Goal: Information Seeking & Learning: Learn about a topic

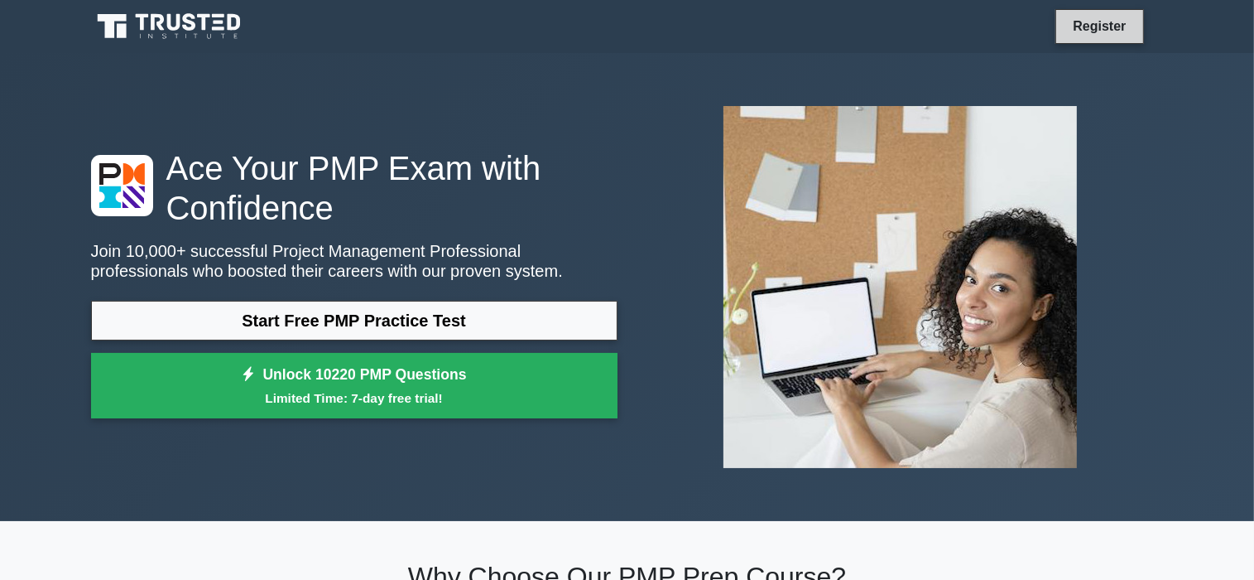
click at [1083, 29] on link "Register" at bounding box center [1099, 26] width 73 height 21
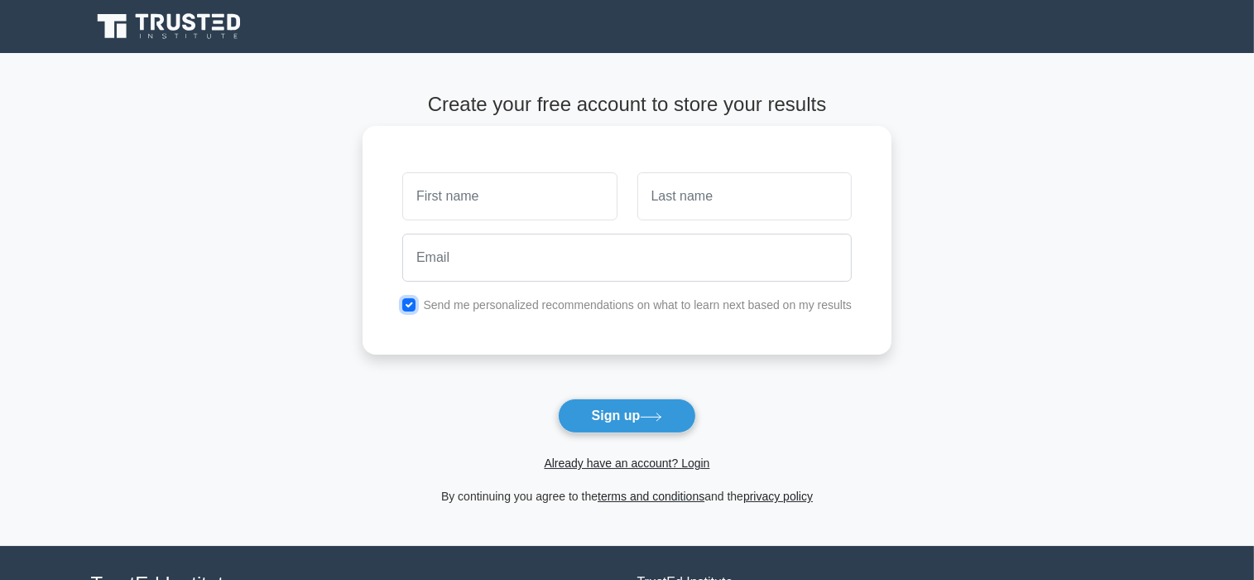
click at [411, 307] on input "checkbox" at bounding box center [408, 304] width 13 height 13
checkbox input "false"
click at [474, 195] on input "text" at bounding box center [509, 196] width 214 height 48
type input "Isam"
click at [703, 203] on input "text" at bounding box center [745, 196] width 214 height 48
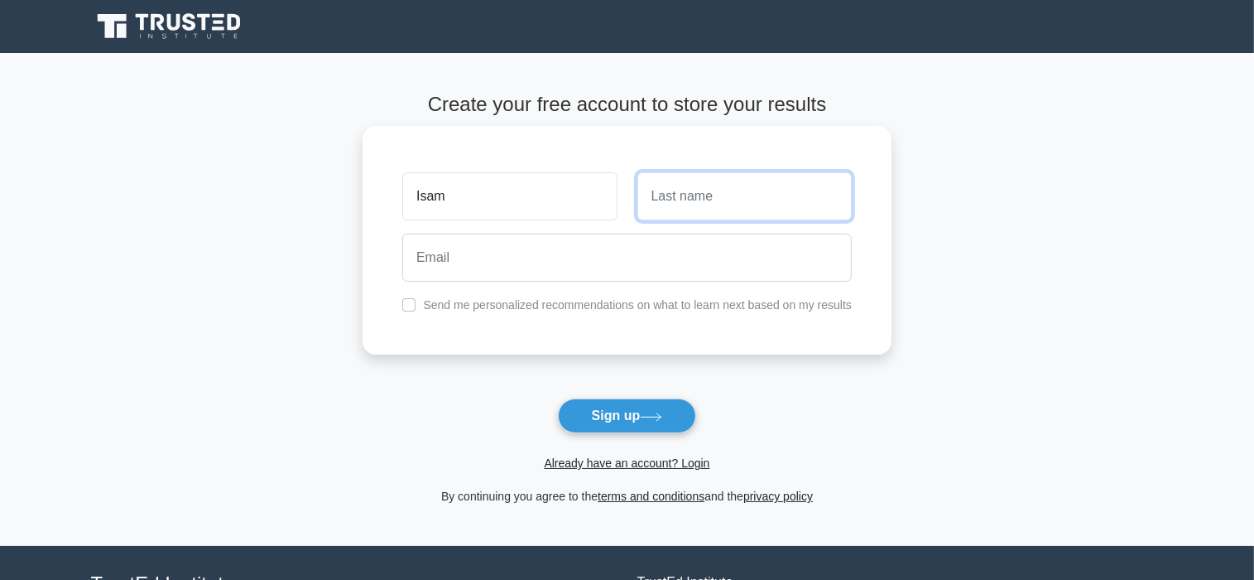
type input "Sultan"
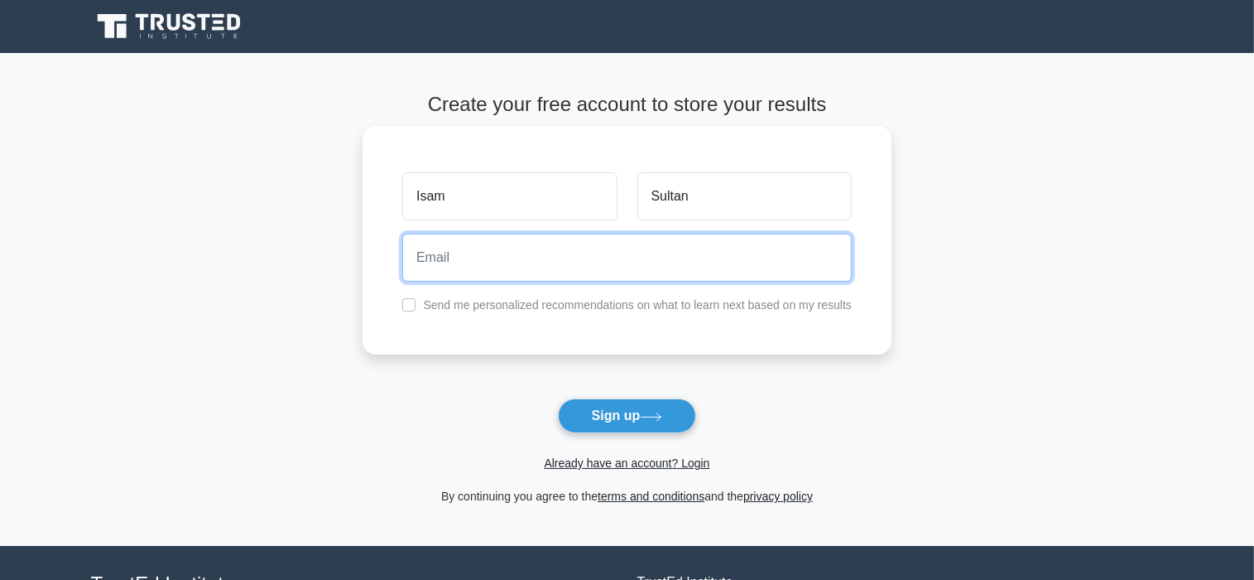
click at [514, 241] on input "email" at bounding box center [627, 257] width 450 height 48
type input "isam_s2002@yahoo.com"
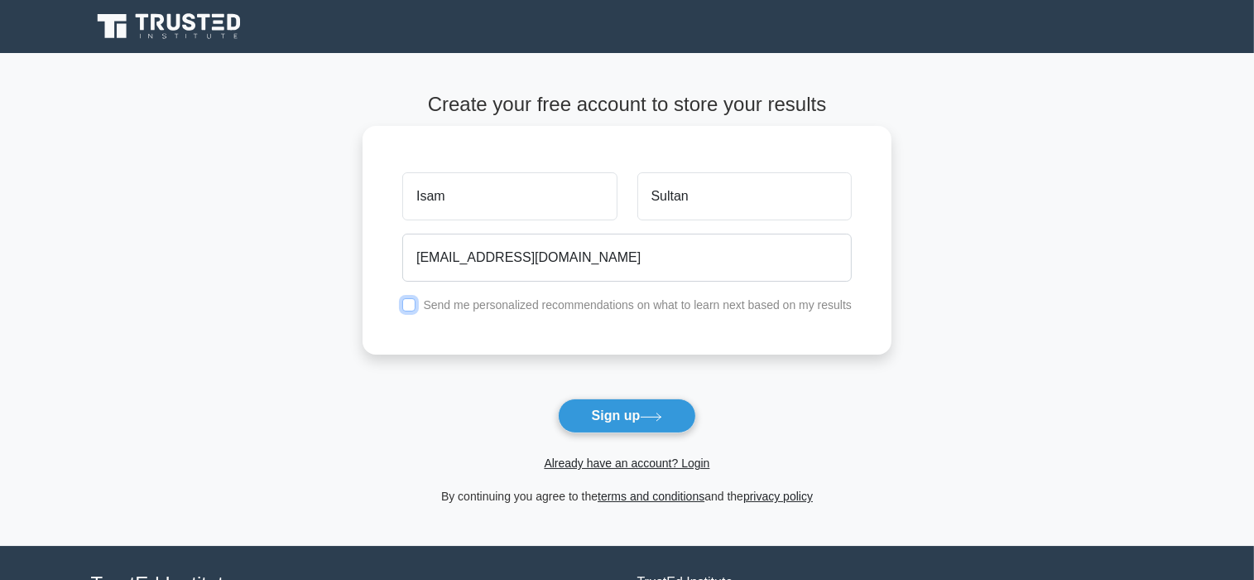
click at [415, 304] on input "checkbox" at bounding box center [408, 304] width 13 height 13
checkbox input "true"
click at [613, 410] on button "Sign up" at bounding box center [627, 415] width 139 height 35
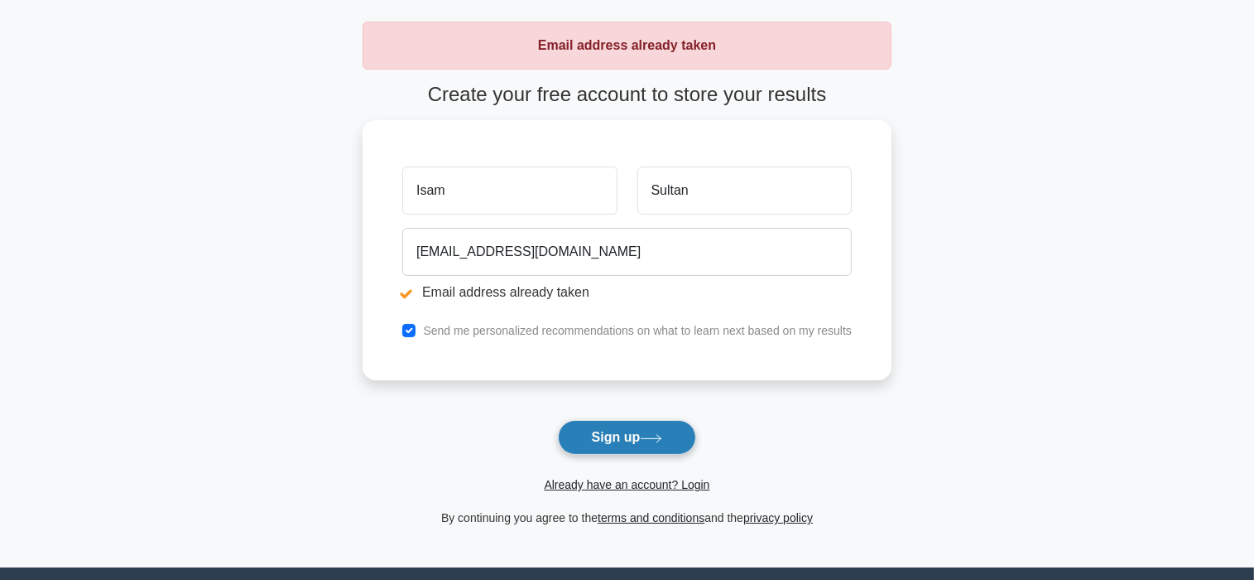
scroll to position [166, 0]
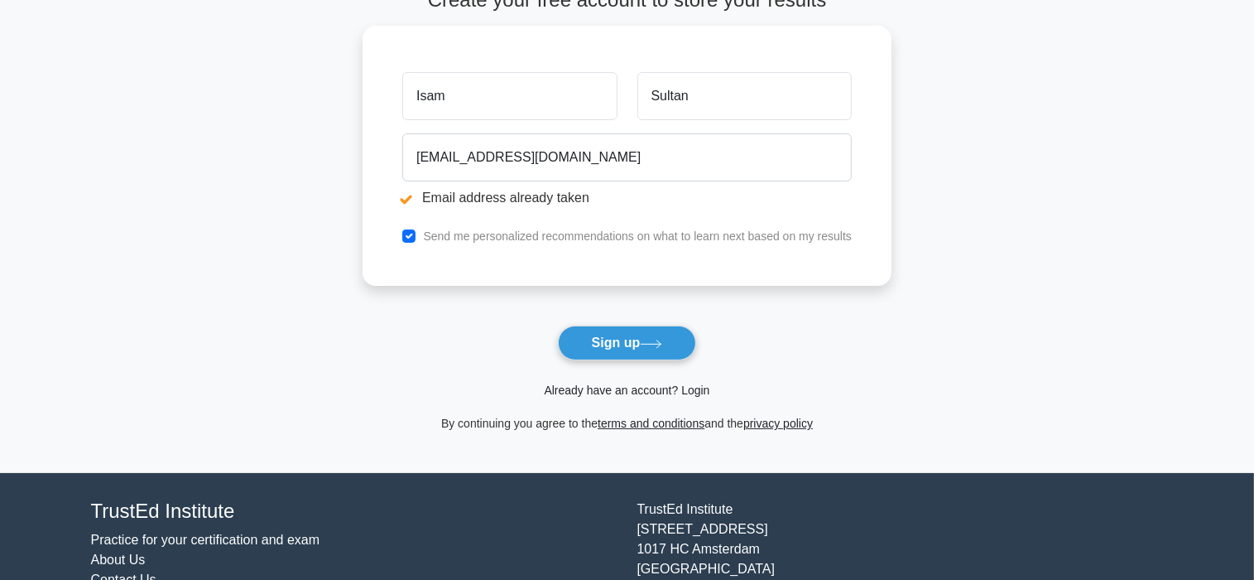
click at [608, 391] on link "Already have an account? Login" at bounding box center [627, 389] width 166 height 13
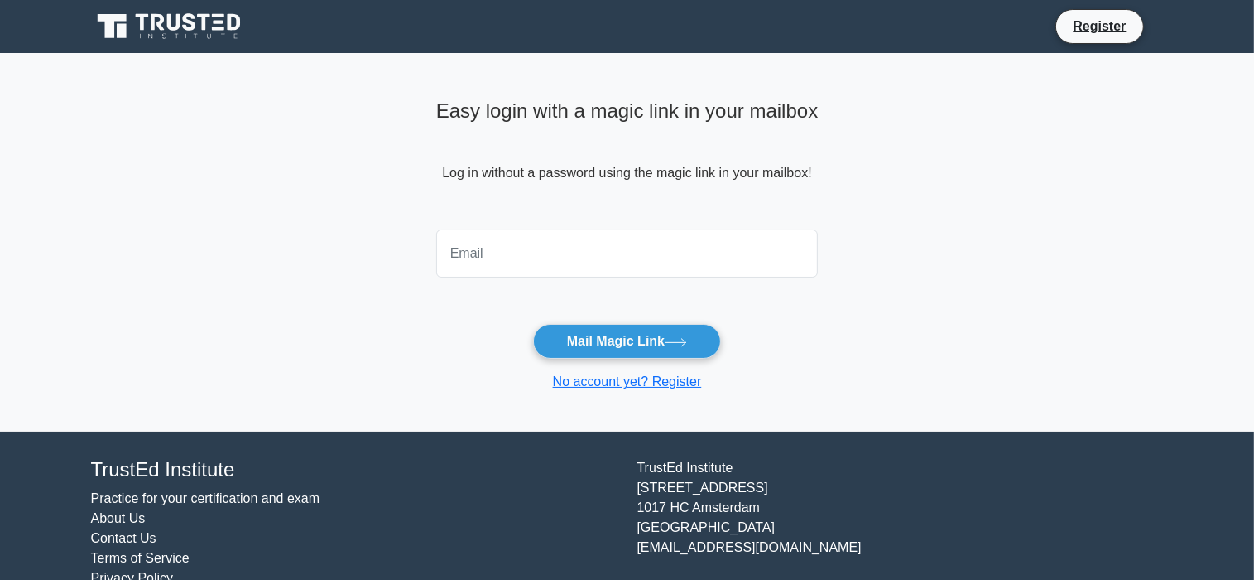
click at [487, 261] on input "email" at bounding box center [627, 253] width 383 height 48
type input "[EMAIL_ADDRESS][DOMAIN_NAME]"
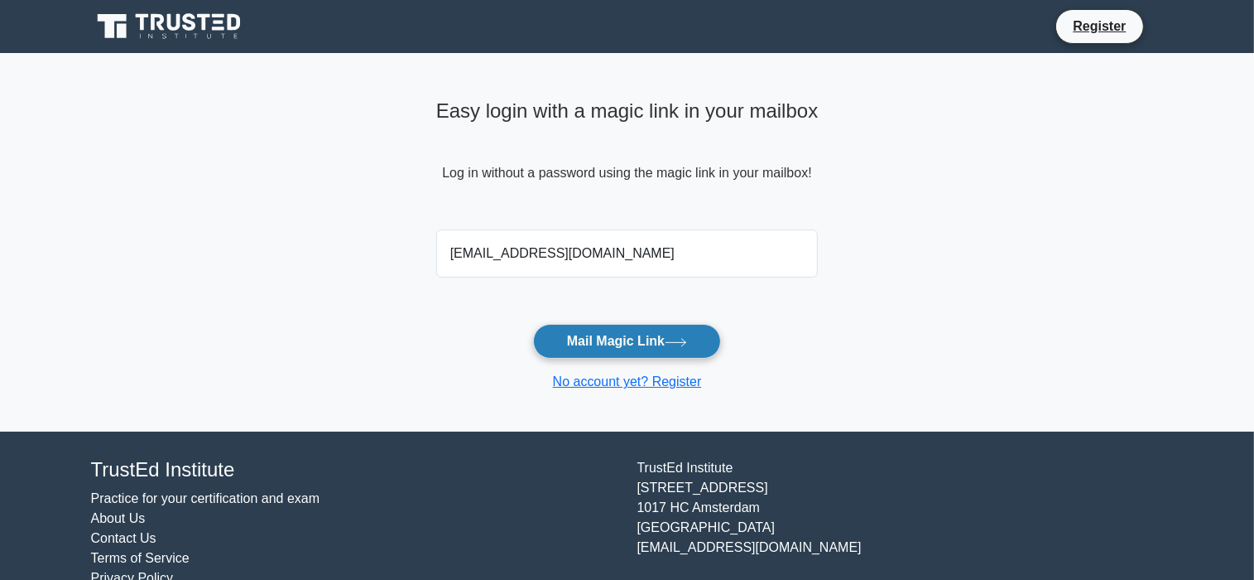
click at [609, 349] on button "Mail Magic Link" at bounding box center [627, 341] width 188 height 35
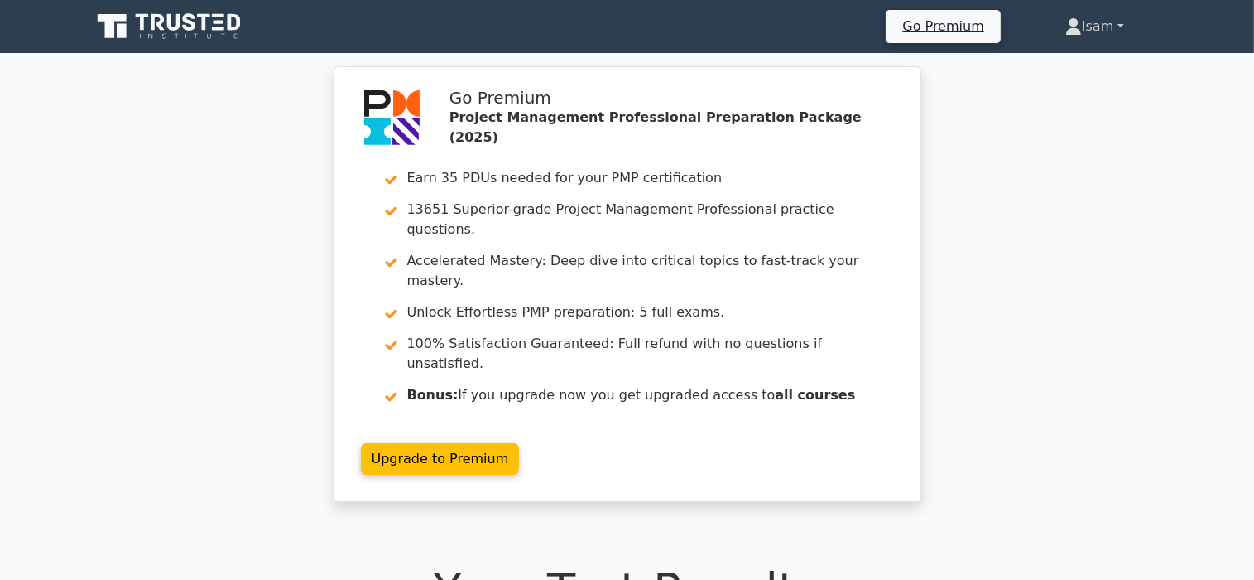
click at [1093, 30] on link "Isam" at bounding box center [1095, 26] width 138 height 33
click at [1050, 61] on link "Profile" at bounding box center [1092, 65] width 131 height 26
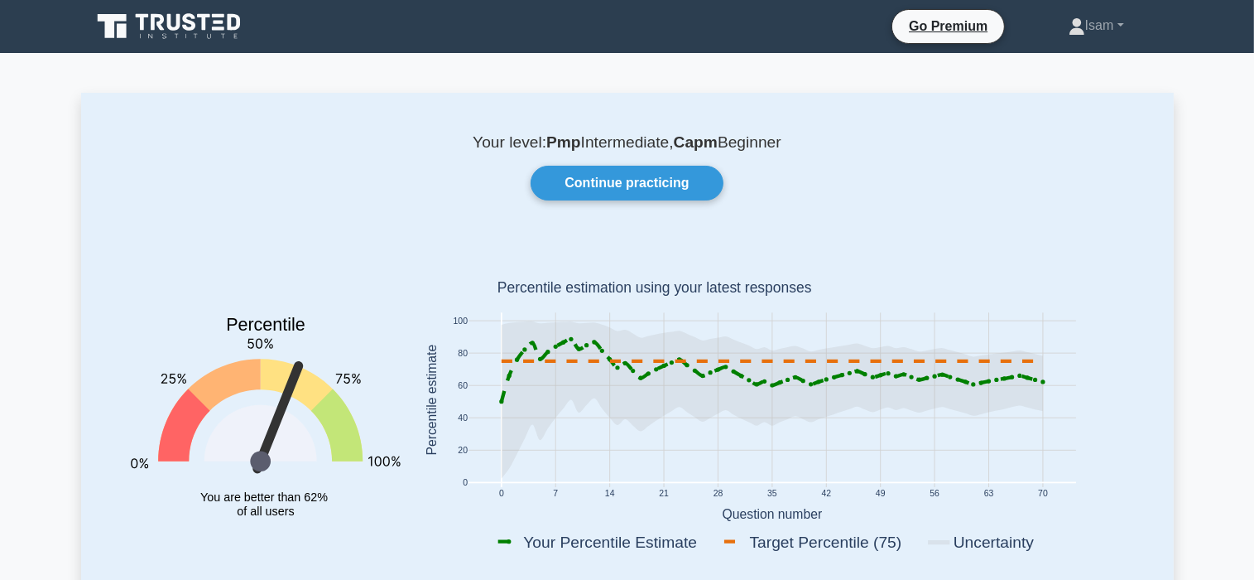
click at [558, 141] on b "Pmp" at bounding box center [563, 141] width 35 height 17
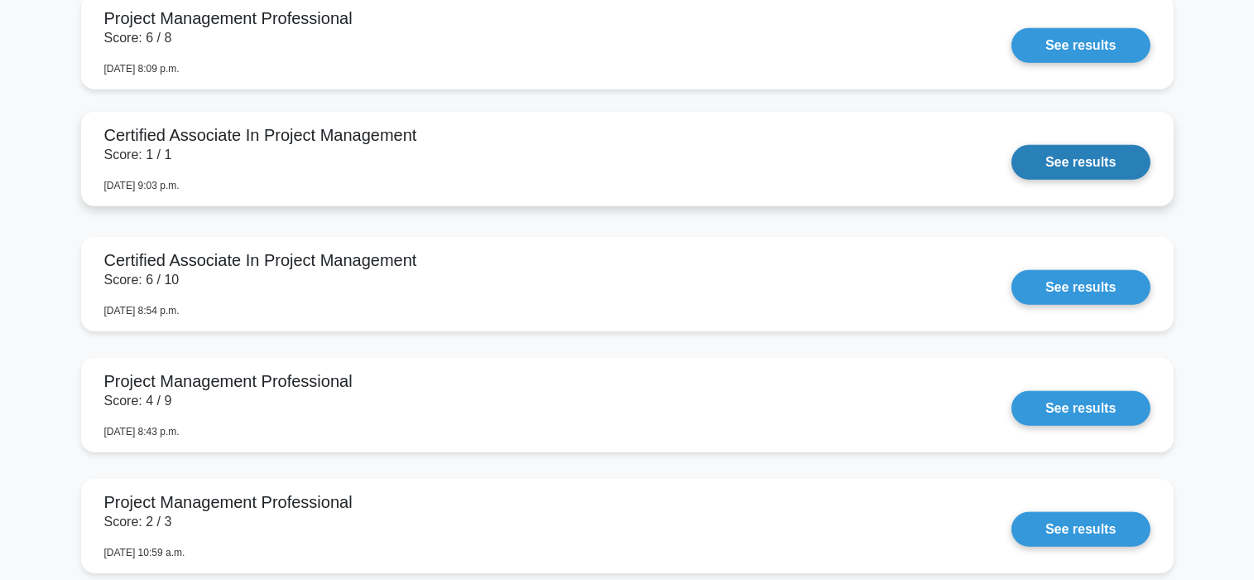
scroll to position [1408, 0]
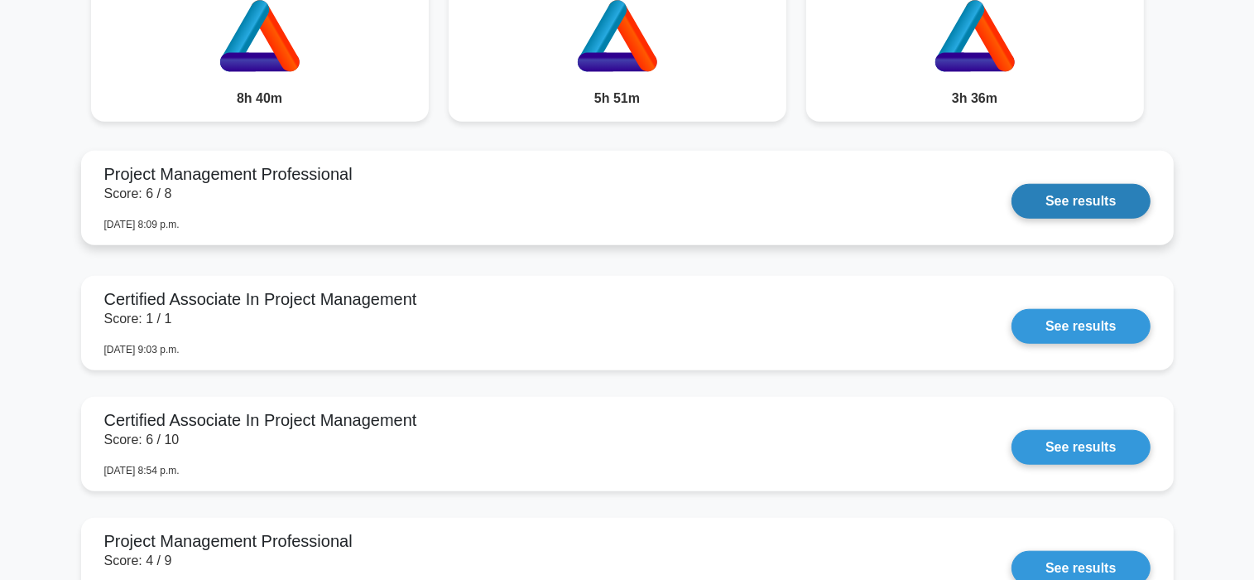
click at [1012, 184] on link "See results" at bounding box center [1081, 201] width 138 height 35
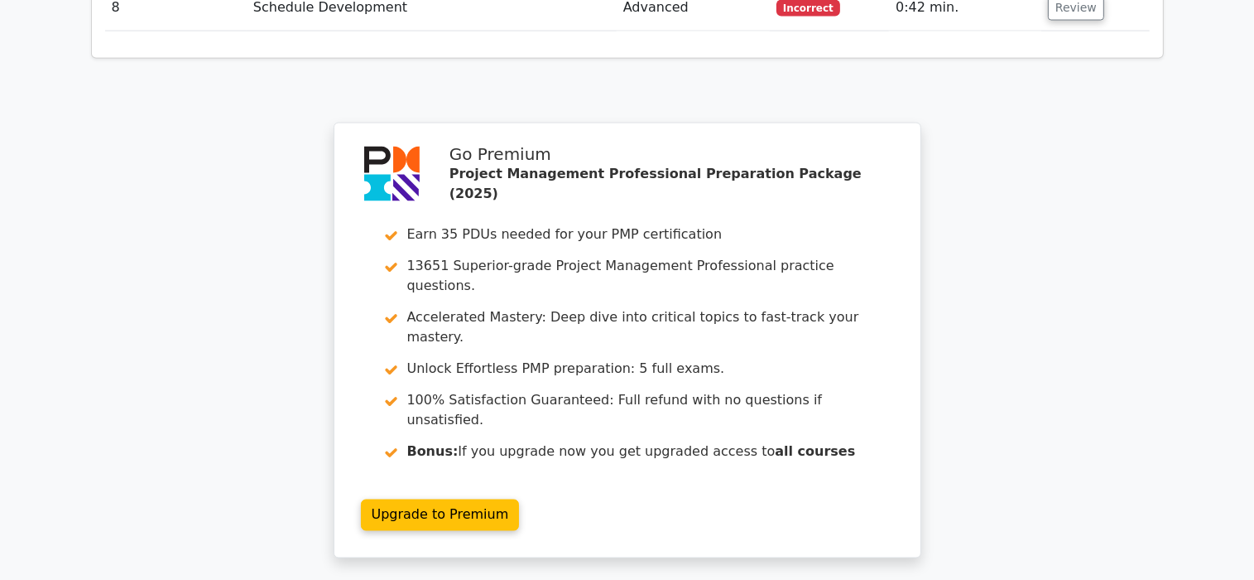
scroll to position [2823, 0]
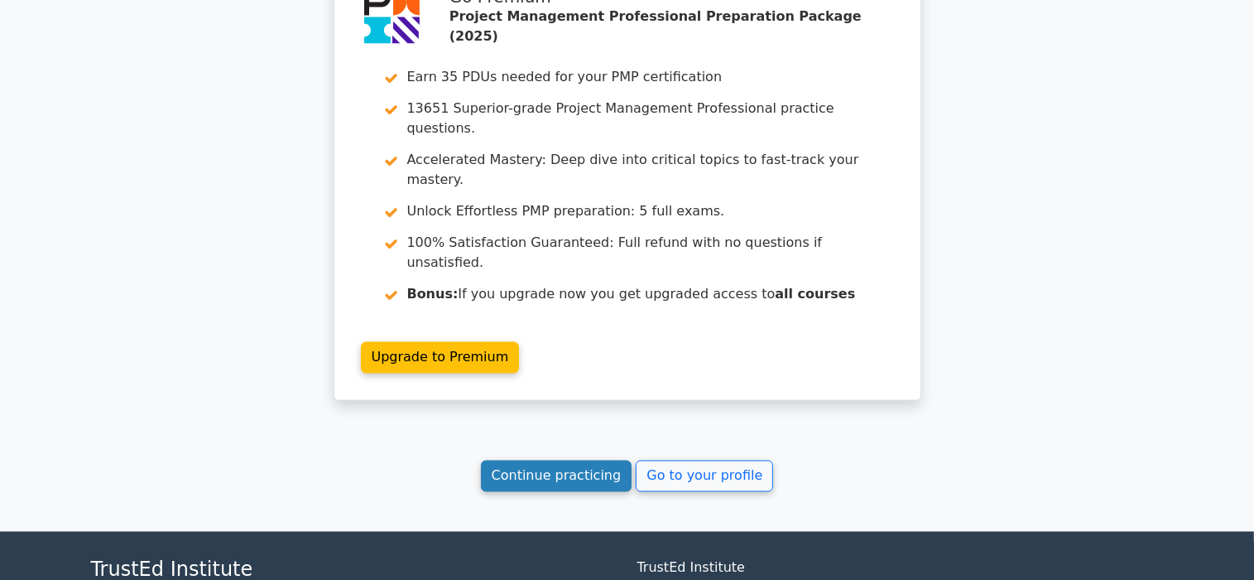
click at [580, 460] on link "Continue practicing" at bounding box center [557, 475] width 152 height 31
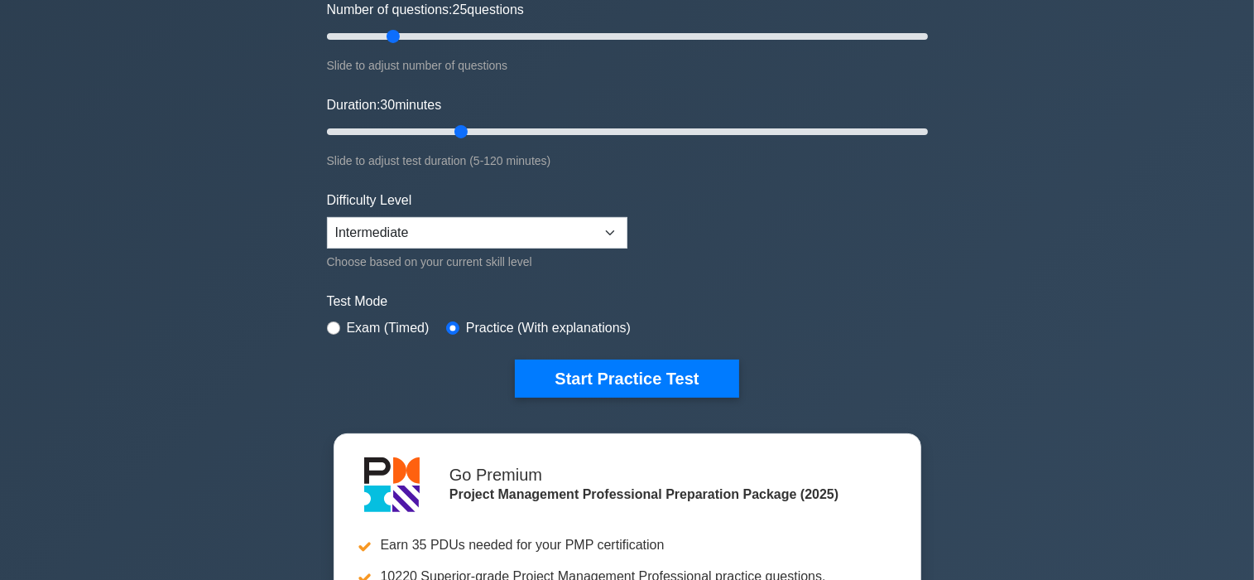
scroll to position [331, 0]
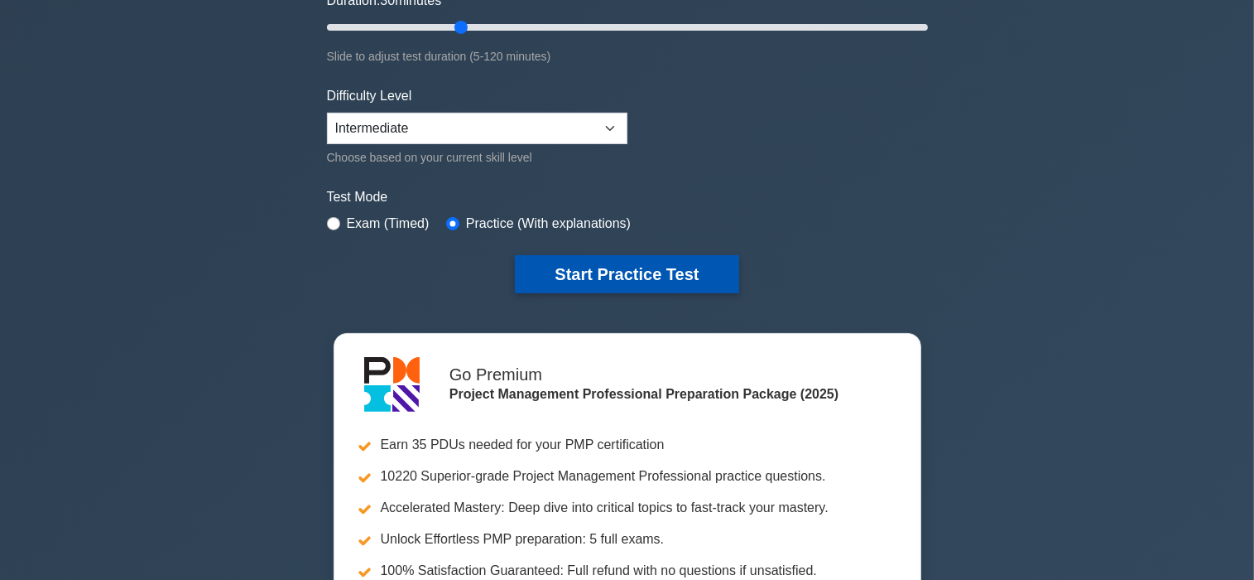
click at [566, 276] on button "Start Practice Test" at bounding box center [627, 274] width 224 height 38
click at [581, 277] on button "Start Practice Test" at bounding box center [627, 274] width 224 height 38
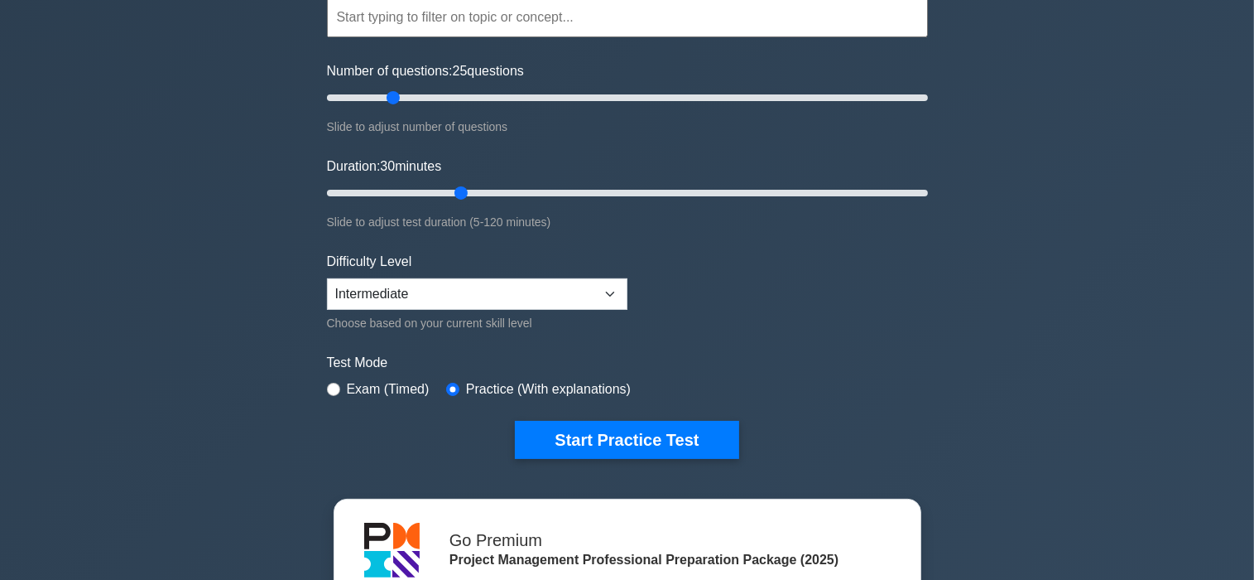
scroll to position [0, 0]
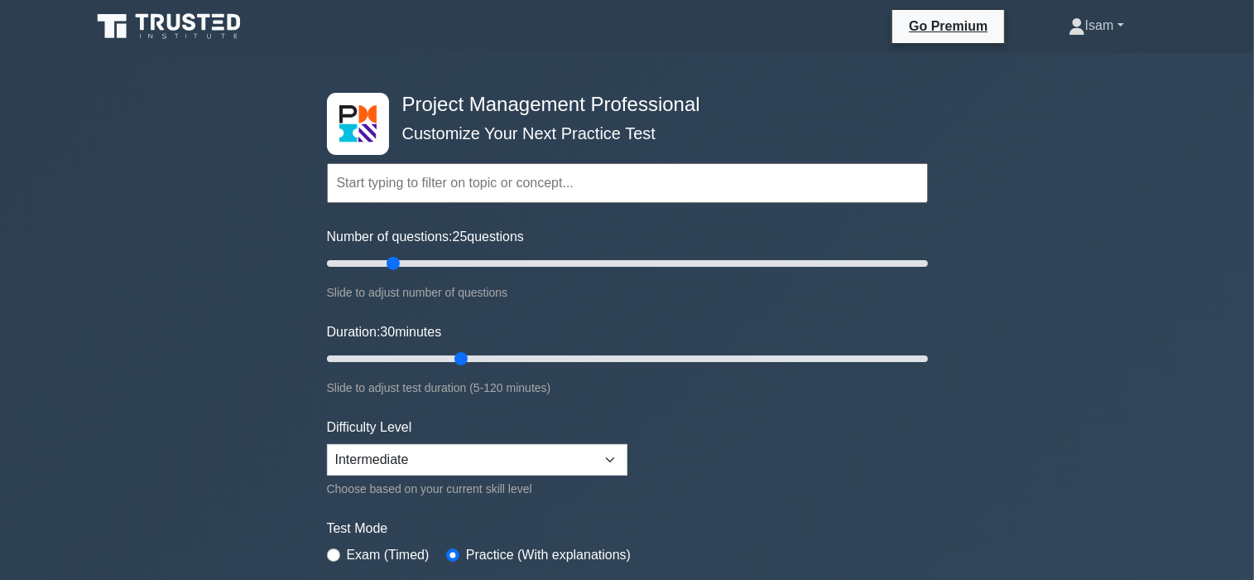
click at [1081, 34] on link "Isam" at bounding box center [1096, 25] width 135 height 33
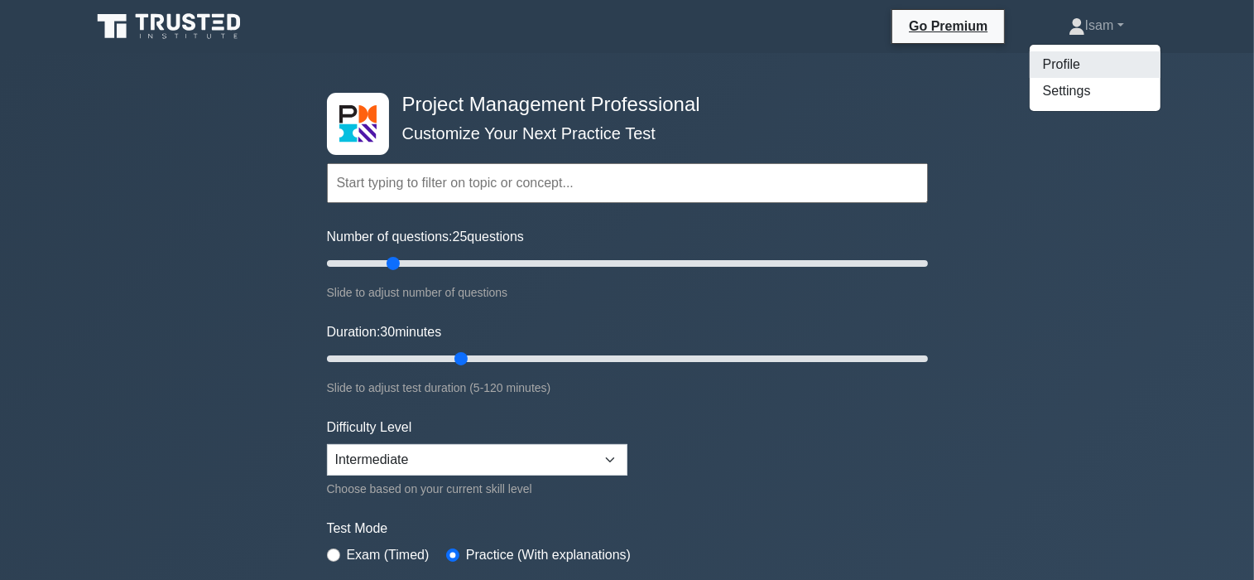
click at [1078, 69] on link "Profile" at bounding box center [1095, 64] width 131 height 26
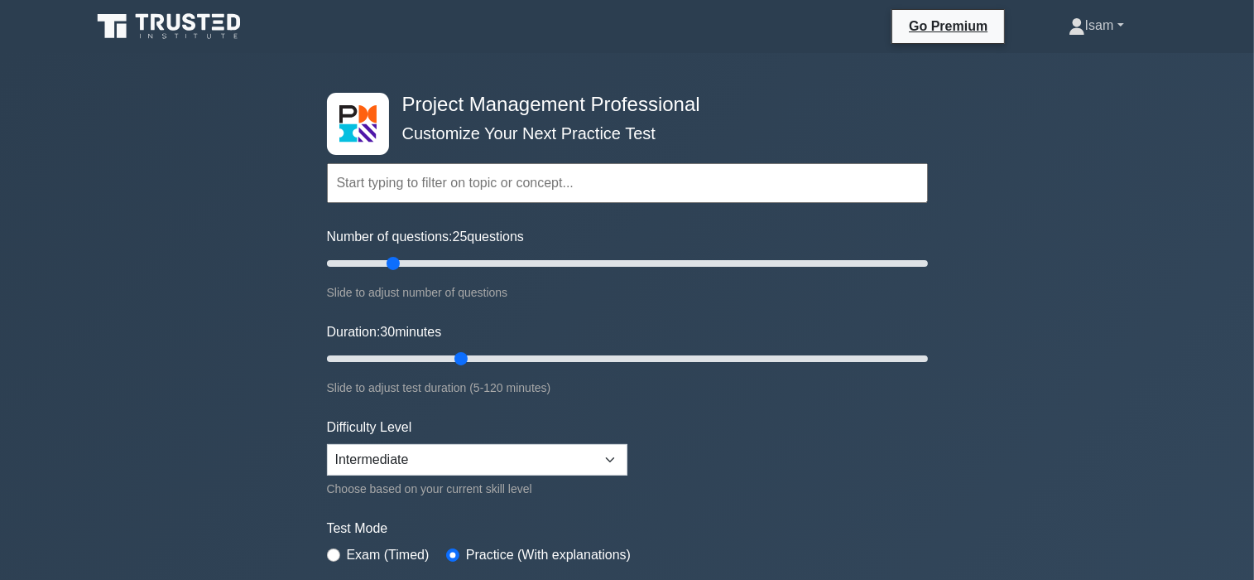
click at [1079, 36] on link "Isam" at bounding box center [1096, 25] width 135 height 33
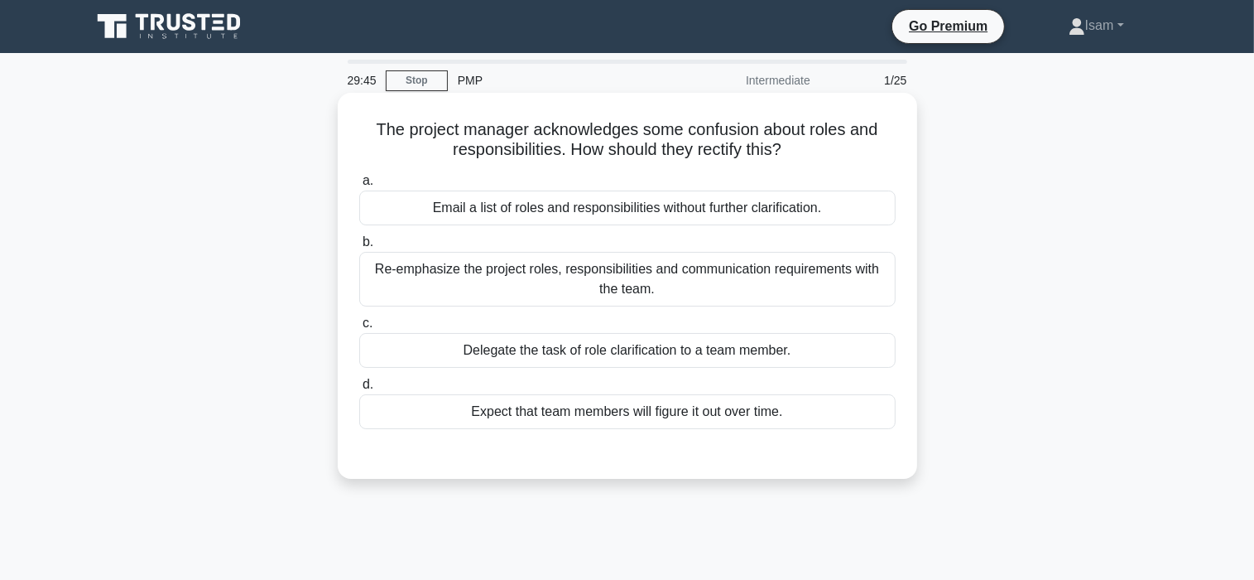
click at [563, 279] on div "Re-emphasize the project roles, responsibilities and communication requirements…" at bounding box center [627, 279] width 537 height 55
click at [359, 248] on input "b. Re-emphasize the project roles, responsibilities and communication requireme…" at bounding box center [359, 242] width 0 height 11
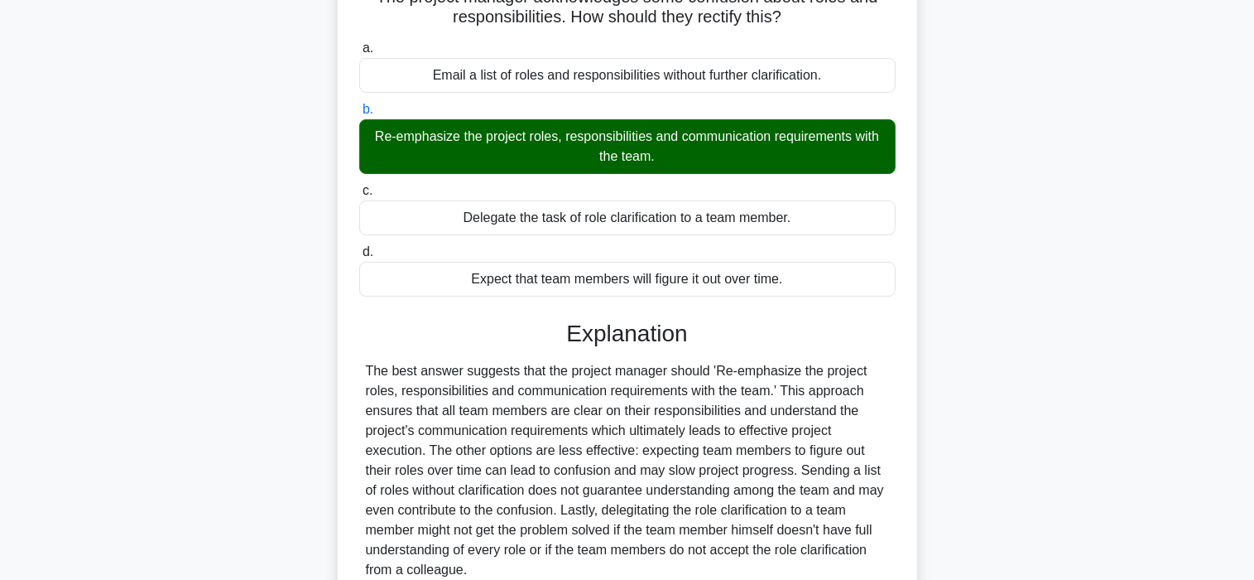
scroll to position [315, 0]
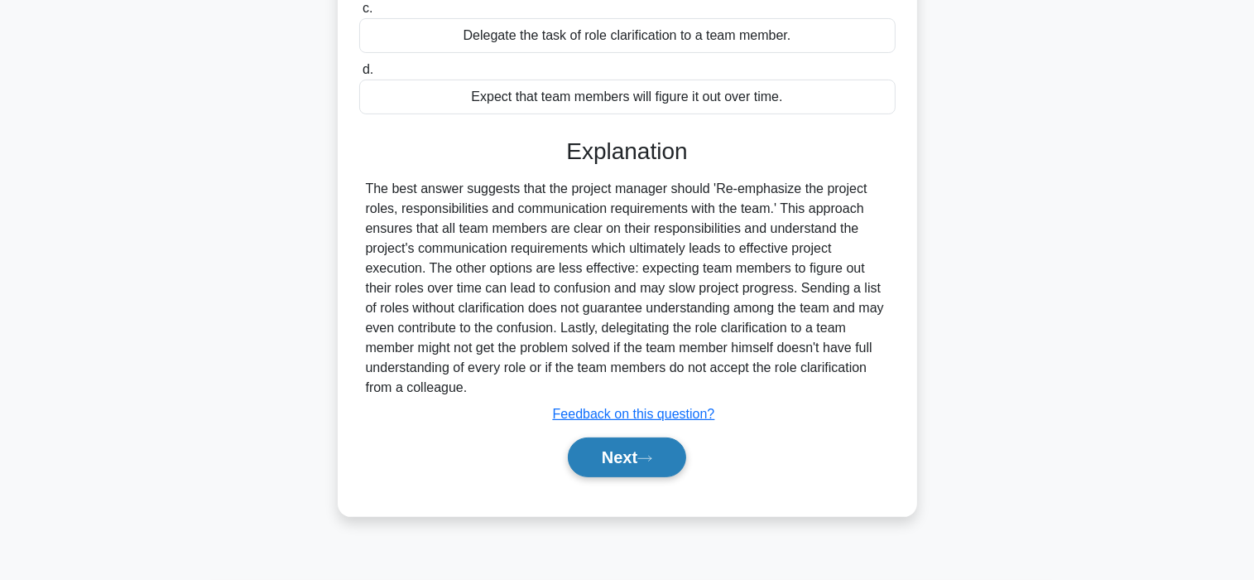
click at [604, 450] on button "Next" at bounding box center [627, 457] width 118 height 40
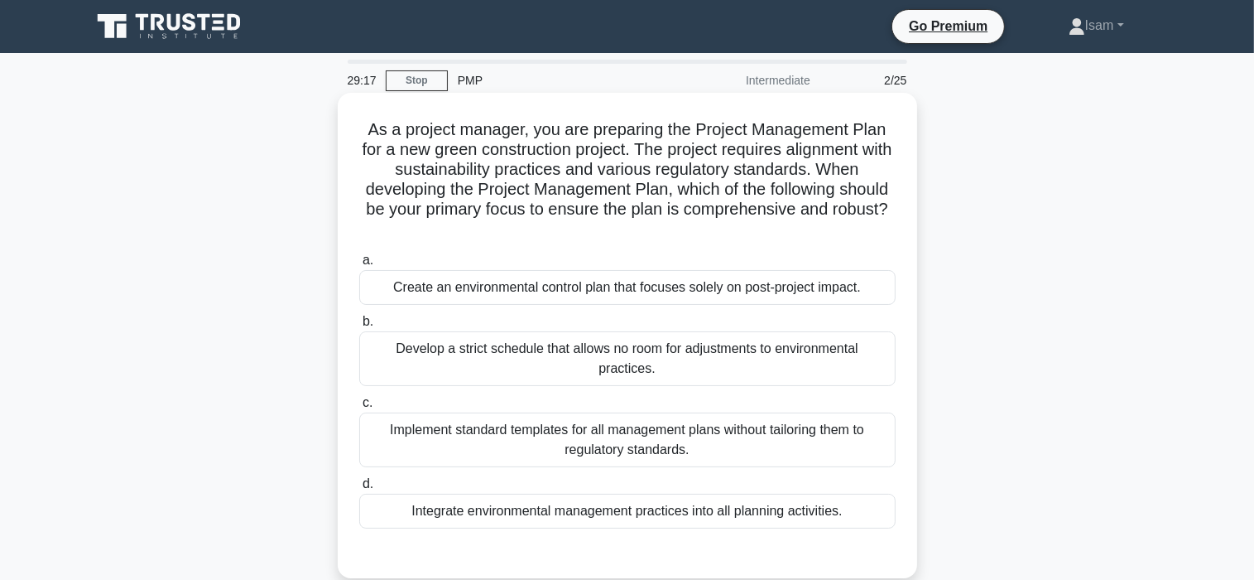
scroll to position [83, 0]
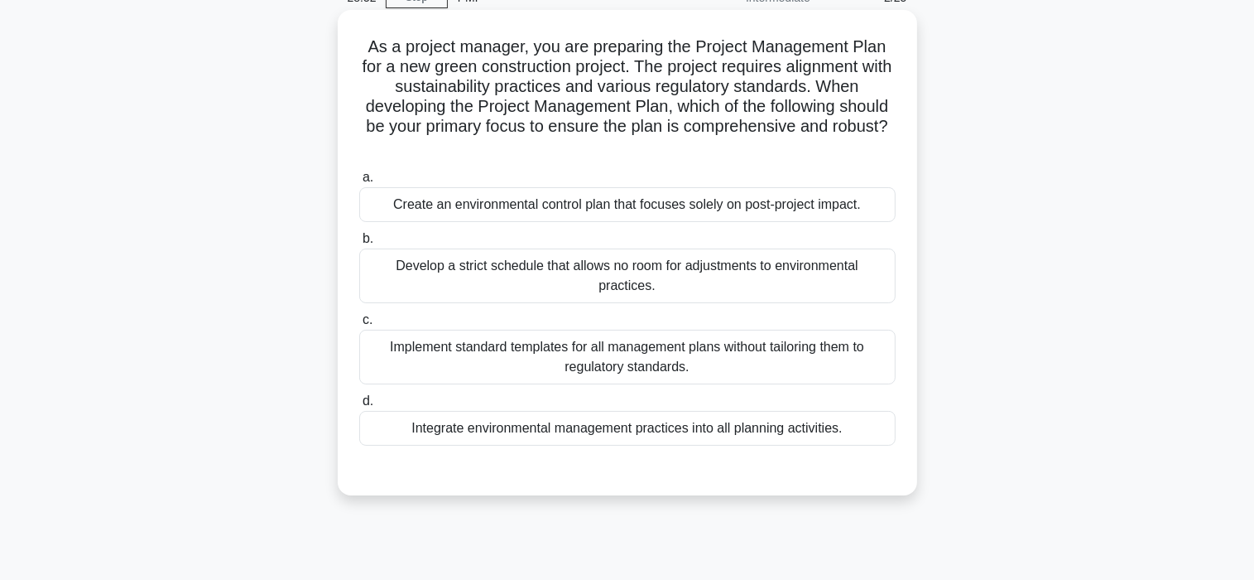
click at [445, 354] on div "Implement standard templates for all management plans without tailoring them to…" at bounding box center [627, 357] width 537 height 55
click at [359, 325] on input "c. Implement standard templates for all management plans without tailoring them…" at bounding box center [359, 320] width 0 height 11
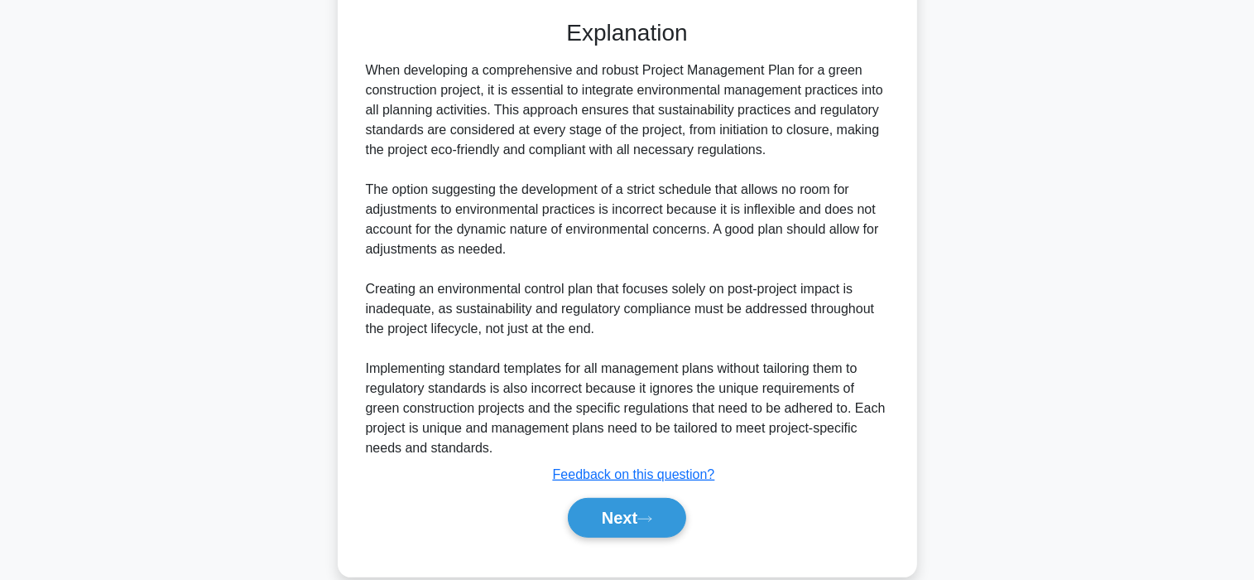
scroll to position [561, 0]
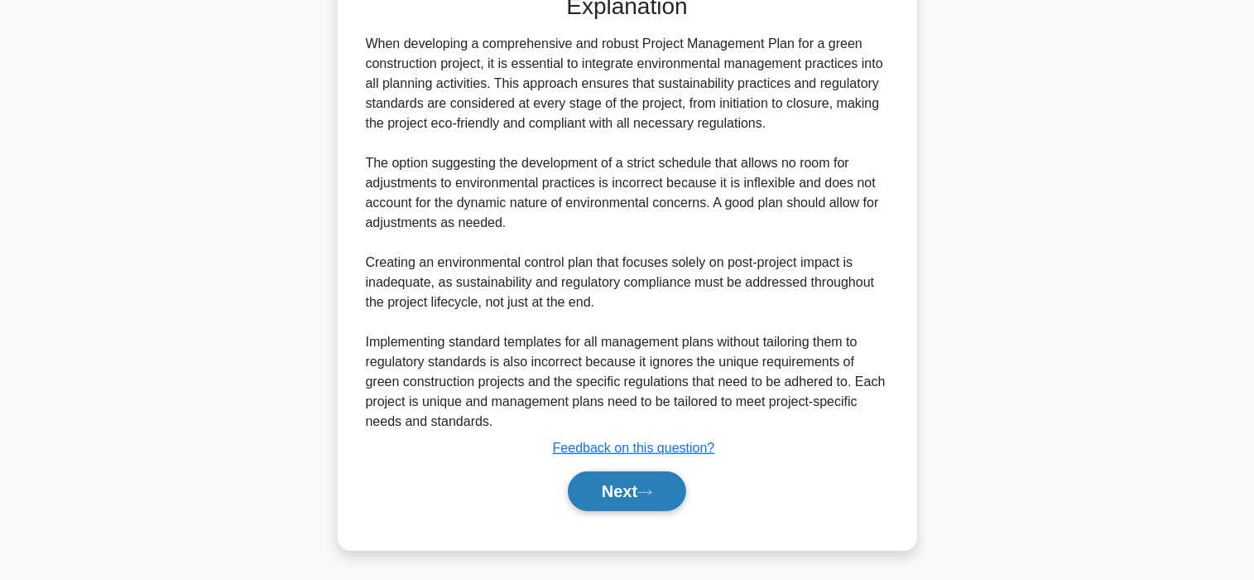
click at [625, 495] on button "Next" at bounding box center [627, 491] width 118 height 40
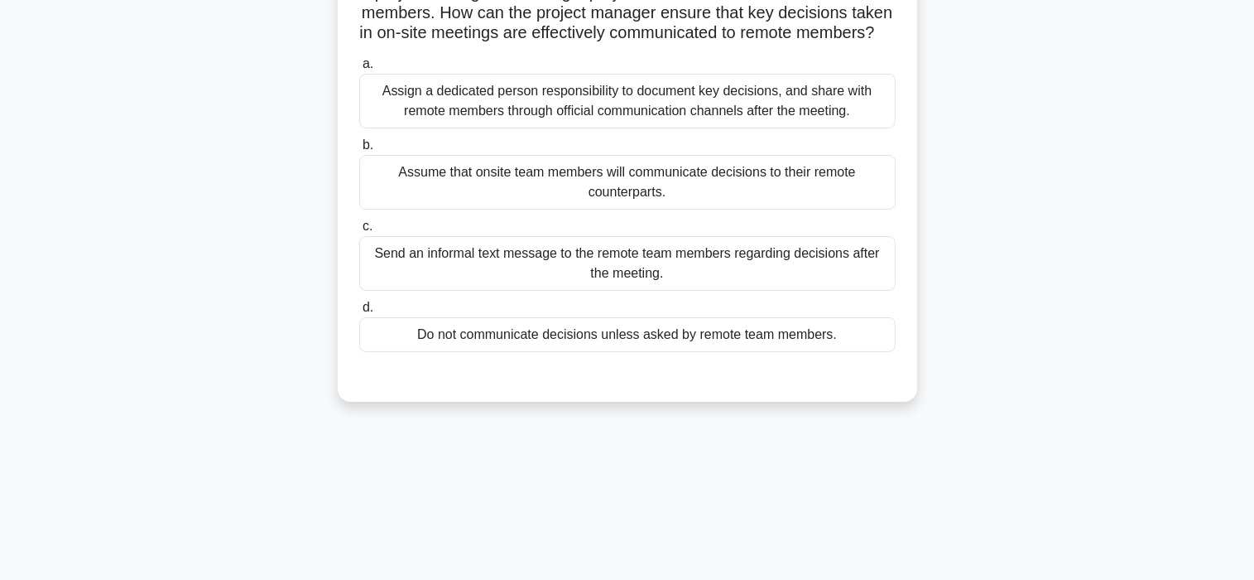
scroll to position [0, 0]
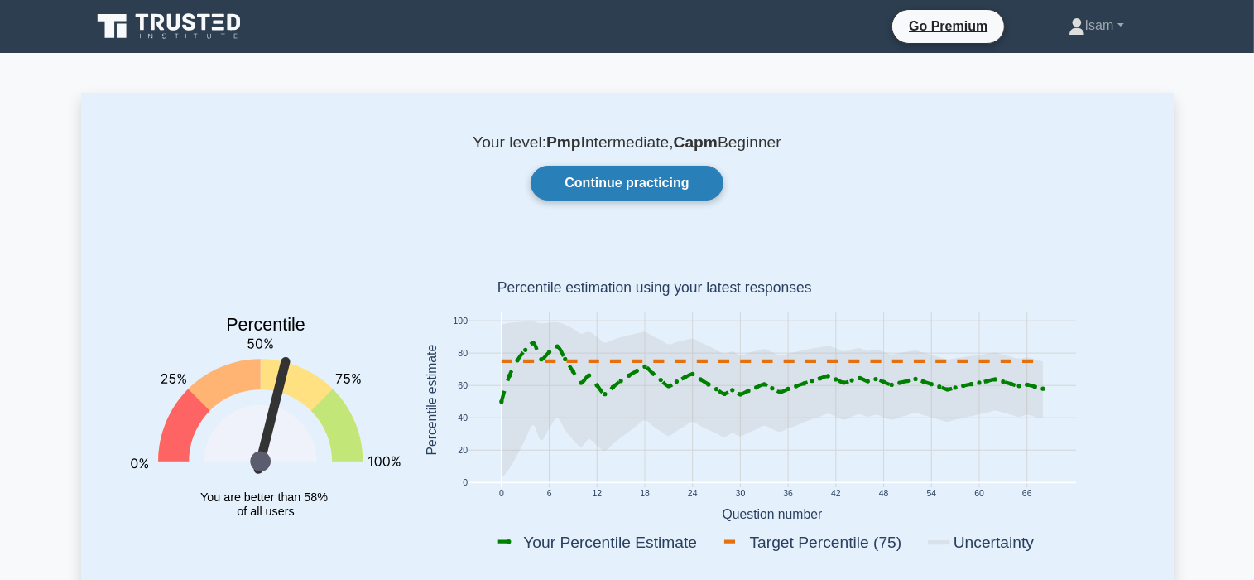
click at [594, 187] on link "Continue practicing" at bounding box center [627, 183] width 192 height 35
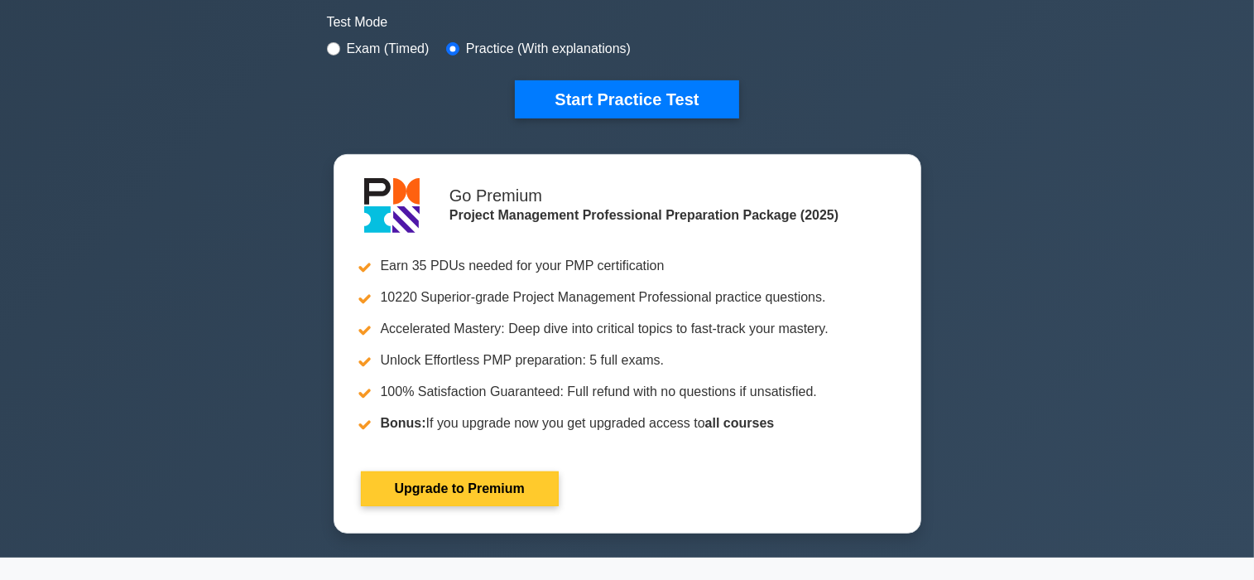
scroll to position [414, 0]
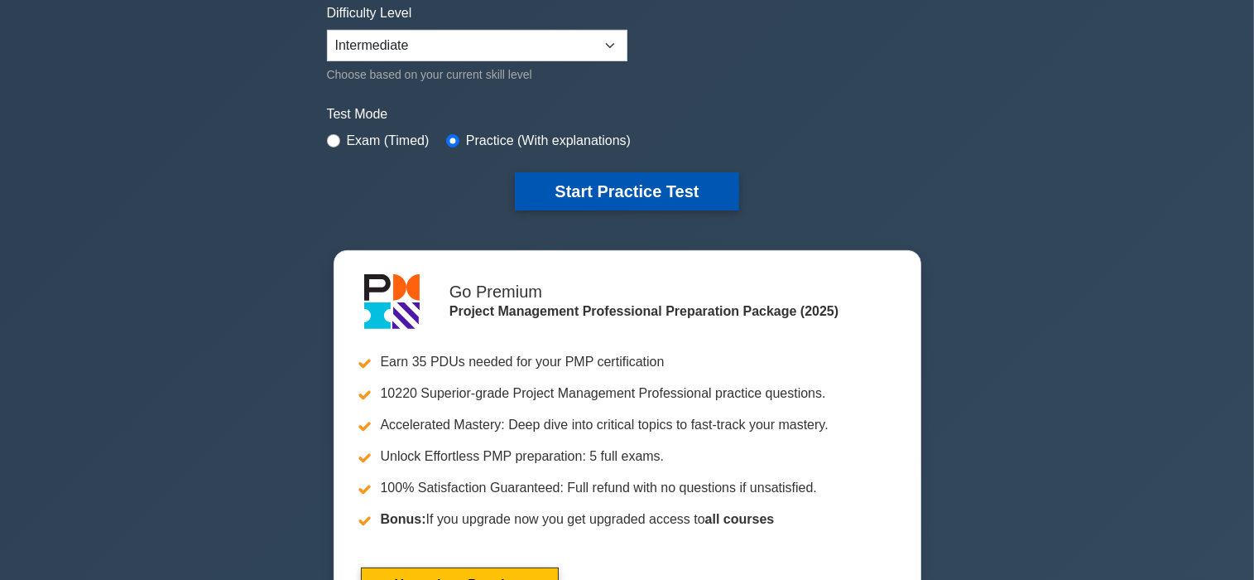
click at [623, 191] on button "Start Practice Test" at bounding box center [627, 191] width 224 height 38
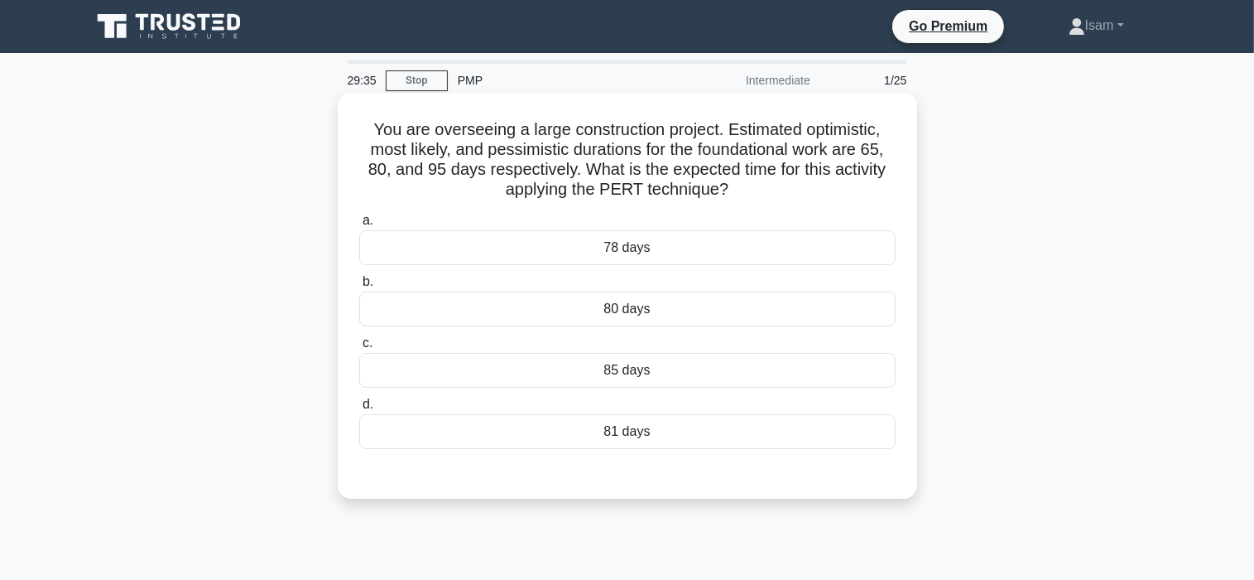
click at [438, 310] on div "80 days" at bounding box center [627, 308] width 537 height 35
click at [359, 287] on input "b. 80 days" at bounding box center [359, 282] width 0 height 11
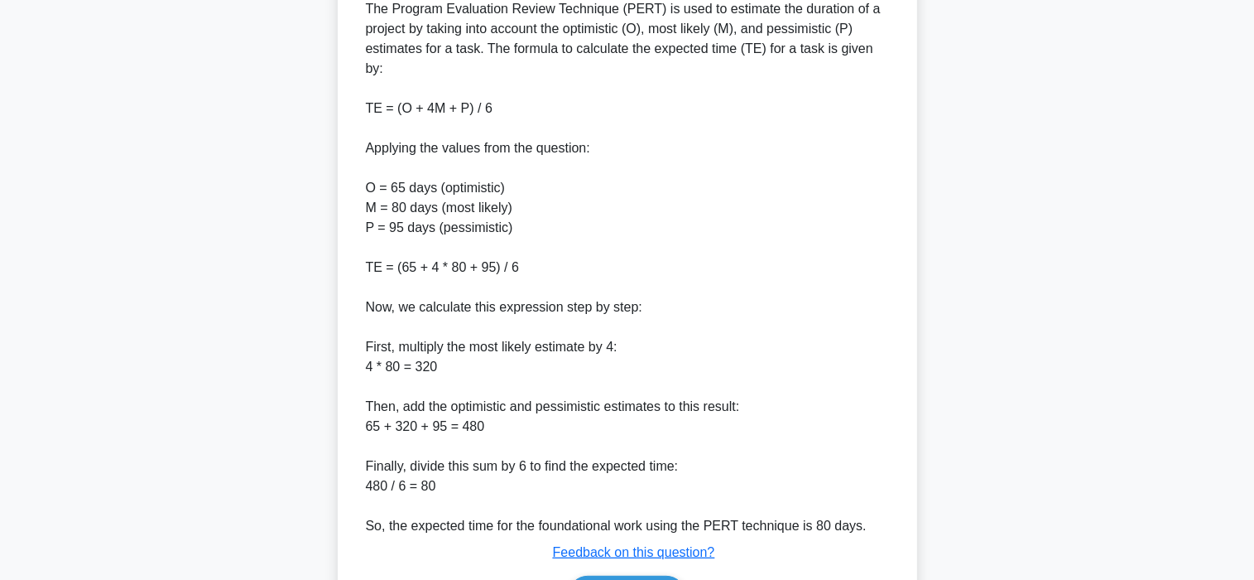
scroll to position [599, 0]
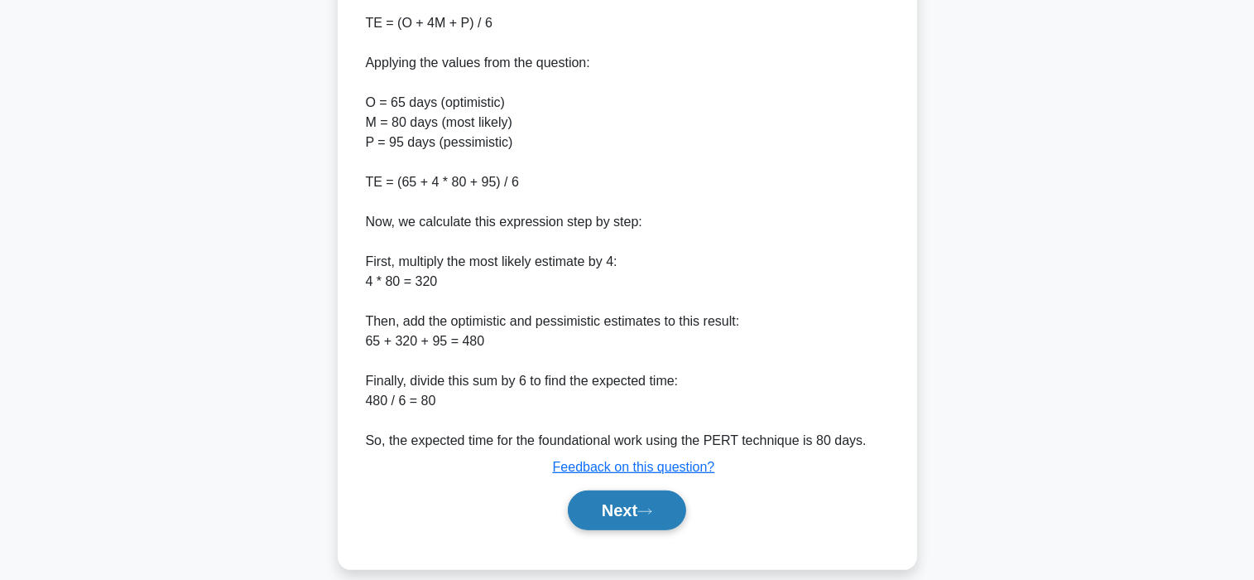
click at [602, 495] on button "Next" at bounding box center [627, 510] width 118 height 40
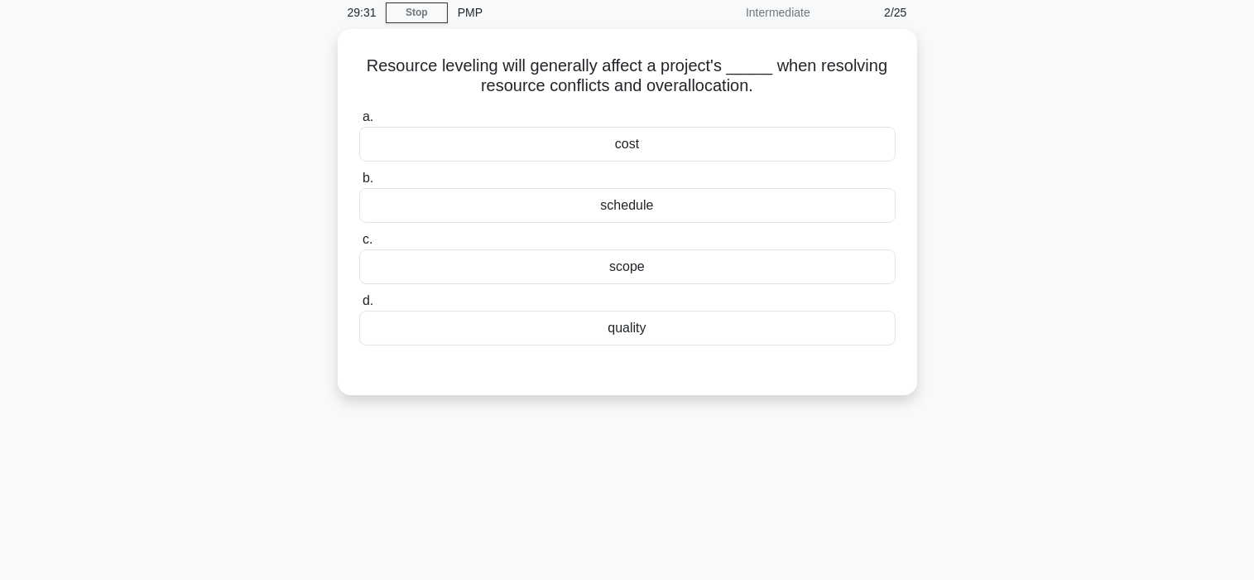
scroll to position [66, 0]
click at [626, 201] on div "schedule" at bounding box center [627, 202] width 537 height 35
click at [359, 181] on input "b. schedule" at bounding box center [359, 176] width 0 height 11
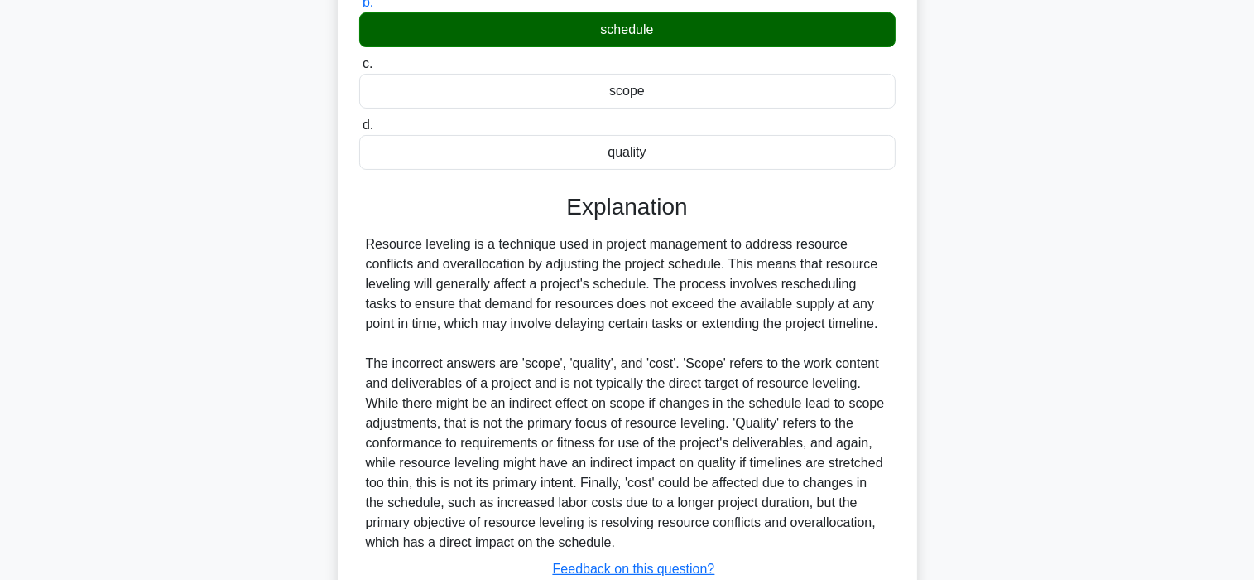
scroll to position [361, 0]
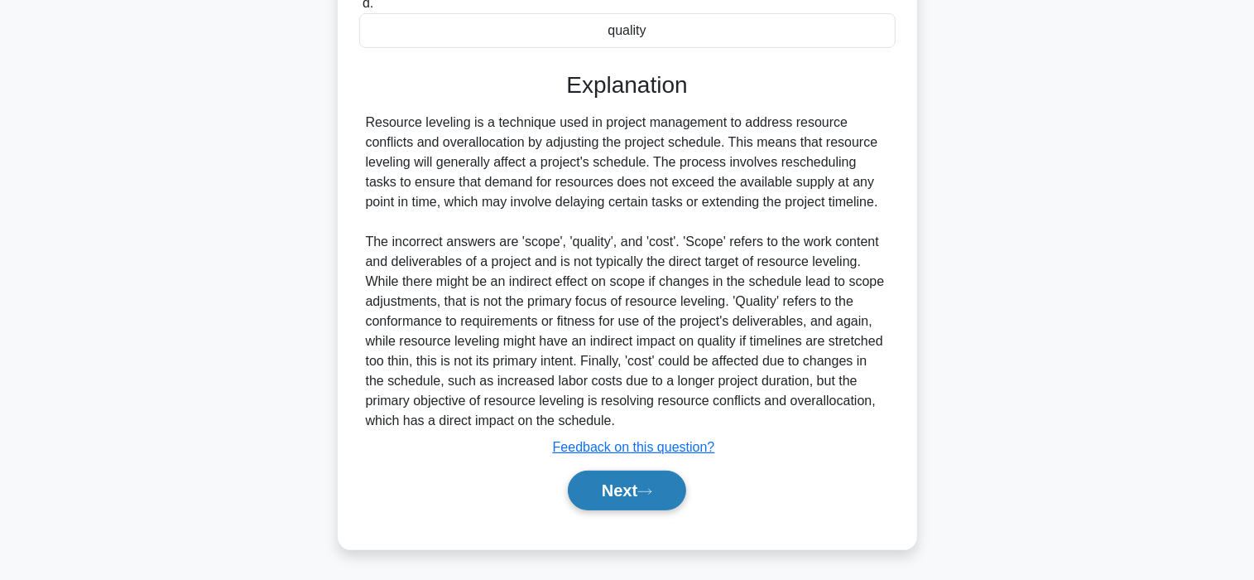
click at [610, 497] on button "Next" at bounding box center [627, 490] width 118 height 40
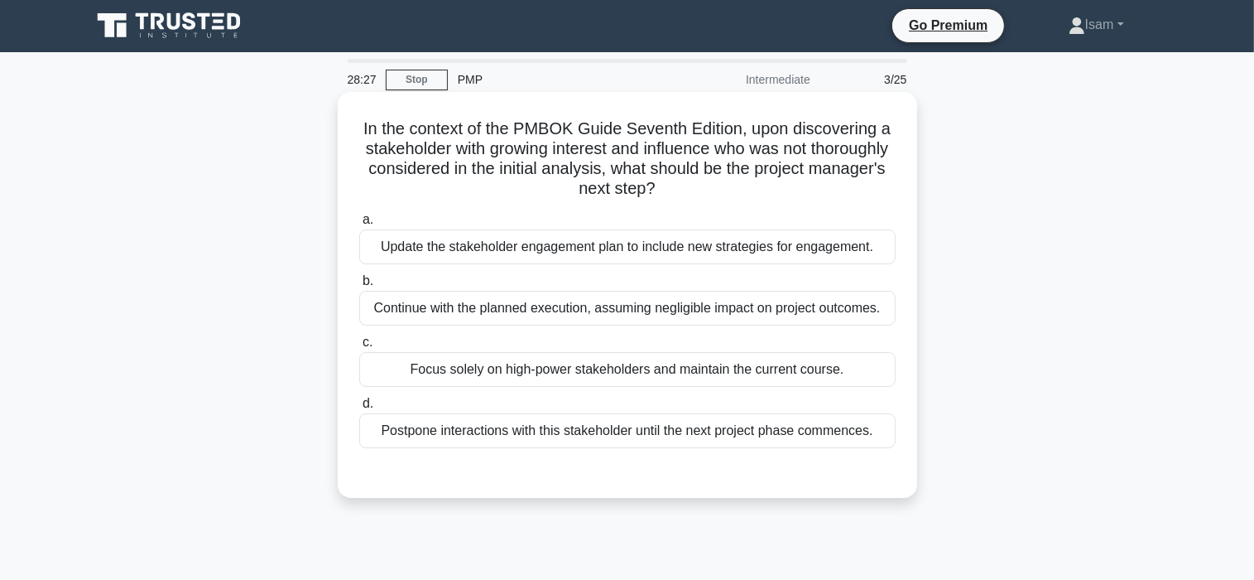
scroll to position [0, 0]
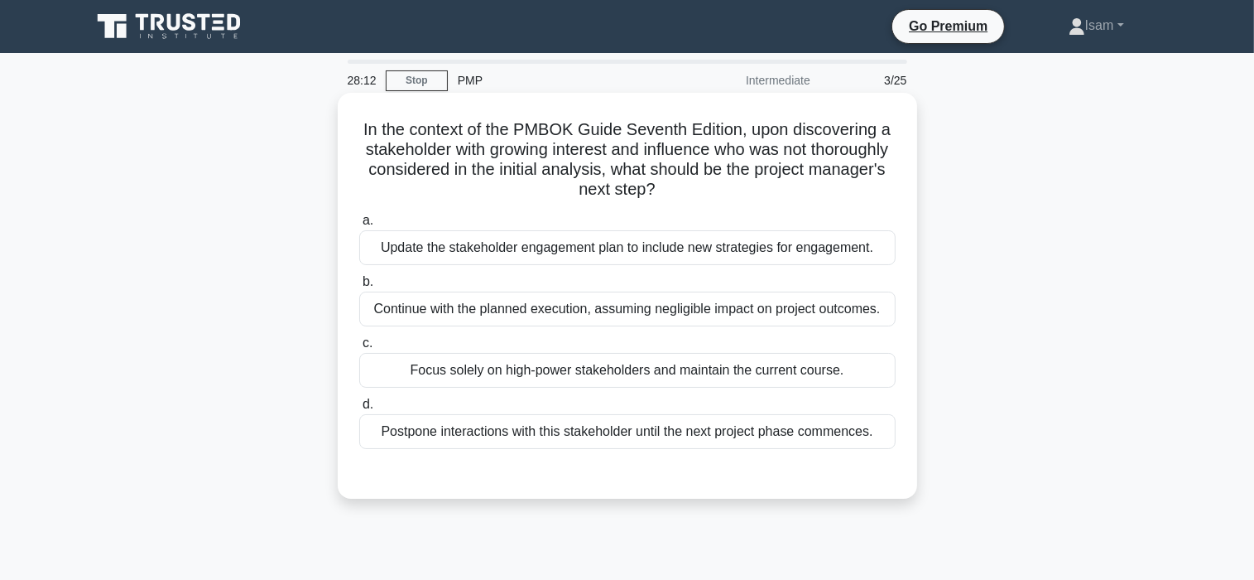
click at [628, 254] on div "Update the stakeholder engagement plan to include new strategies for engagement." at bounding box center [627, 247] width 537 height 35
click at [359, 226] on input "a. Update the stakeholder engagement plan to include new strategies for engagem…" at bounding box center [359, 220] width 0 height 11
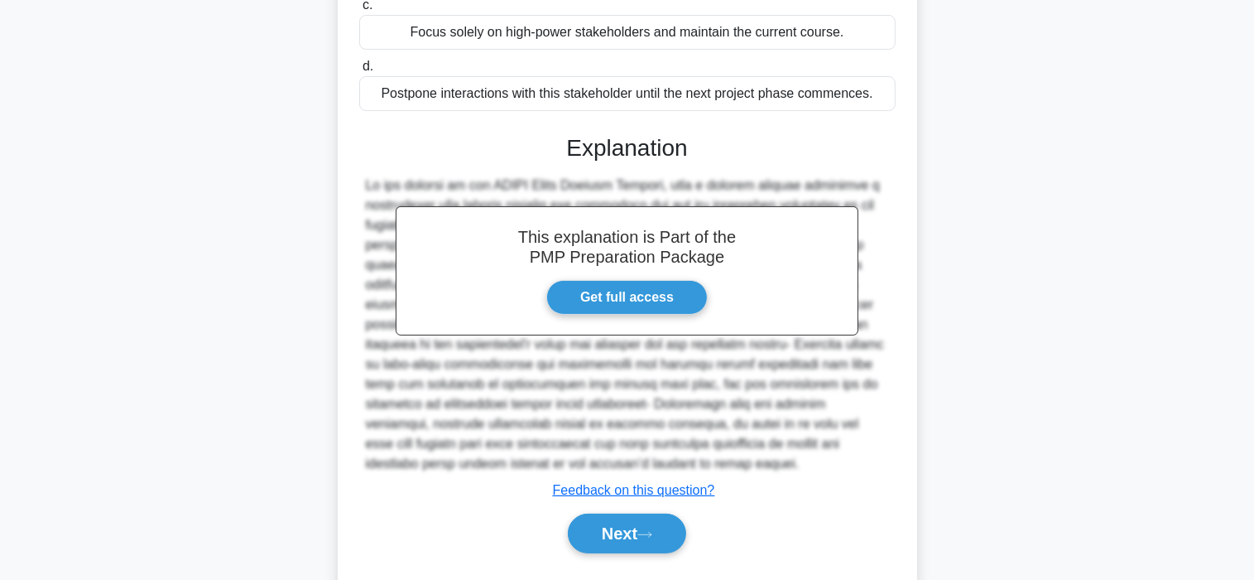
scroll to position [381, 0]
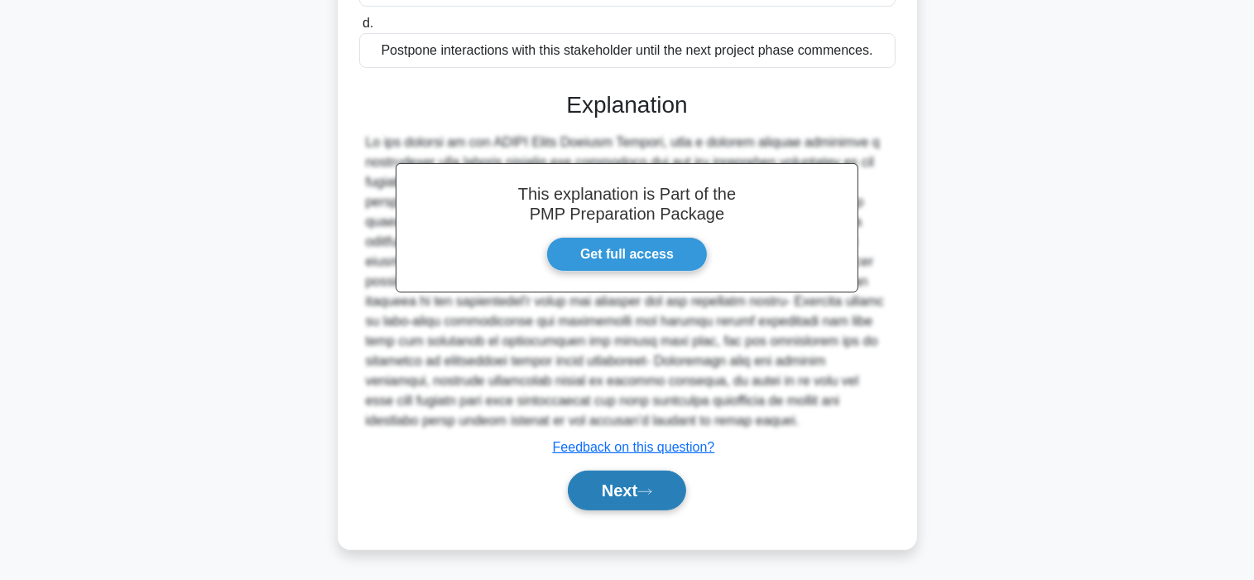
click at [617, 498] on button "Next" at bounding box center [627, 490] width 118 height 40
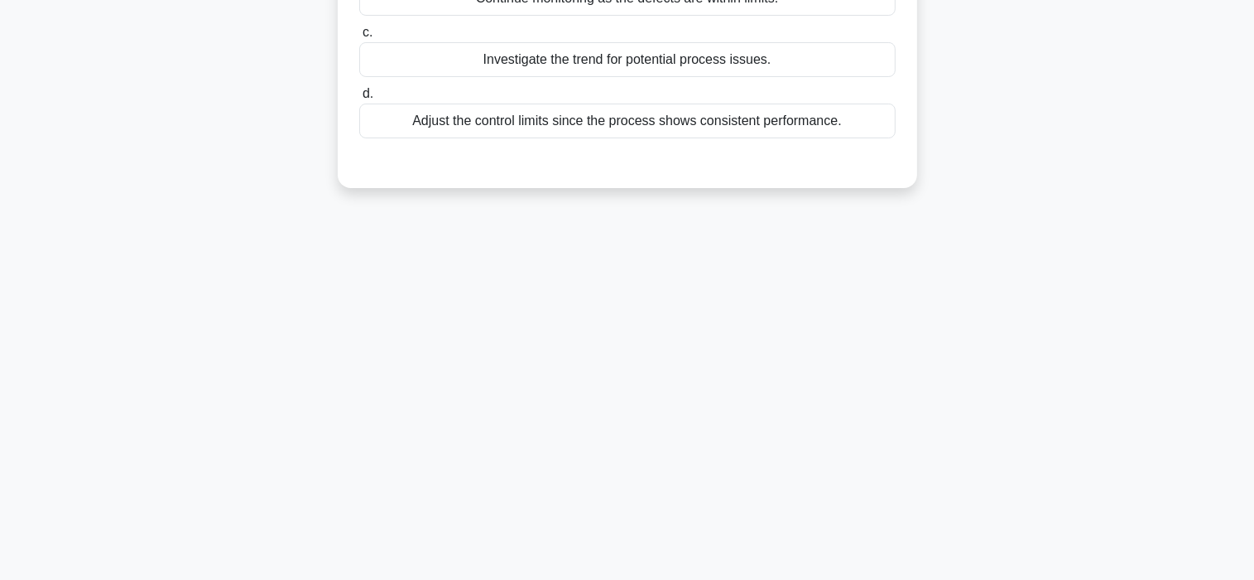
scroll to position [0, 0]
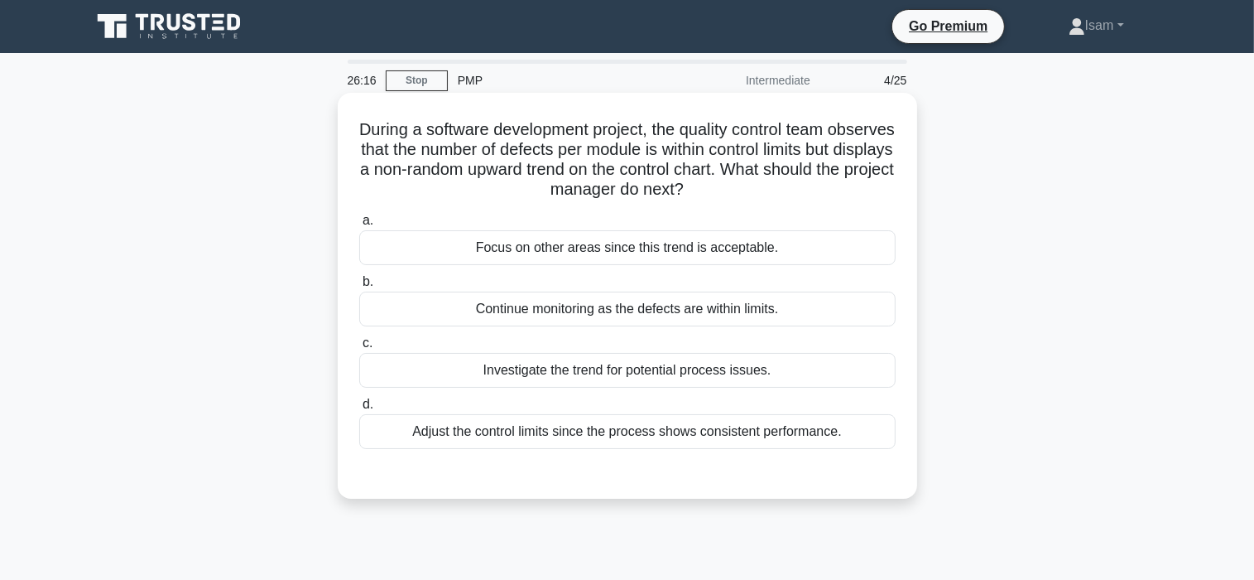
click at [464, 438] on div "Adjust the control limits since the process shows consistent performance." at bounding box center [627, 431] width 537 height 35
click at [359, 410] on input "d. Adjust the control limits since the process shows consistent performance." at bounding box center [359, 404] width 0 height 11
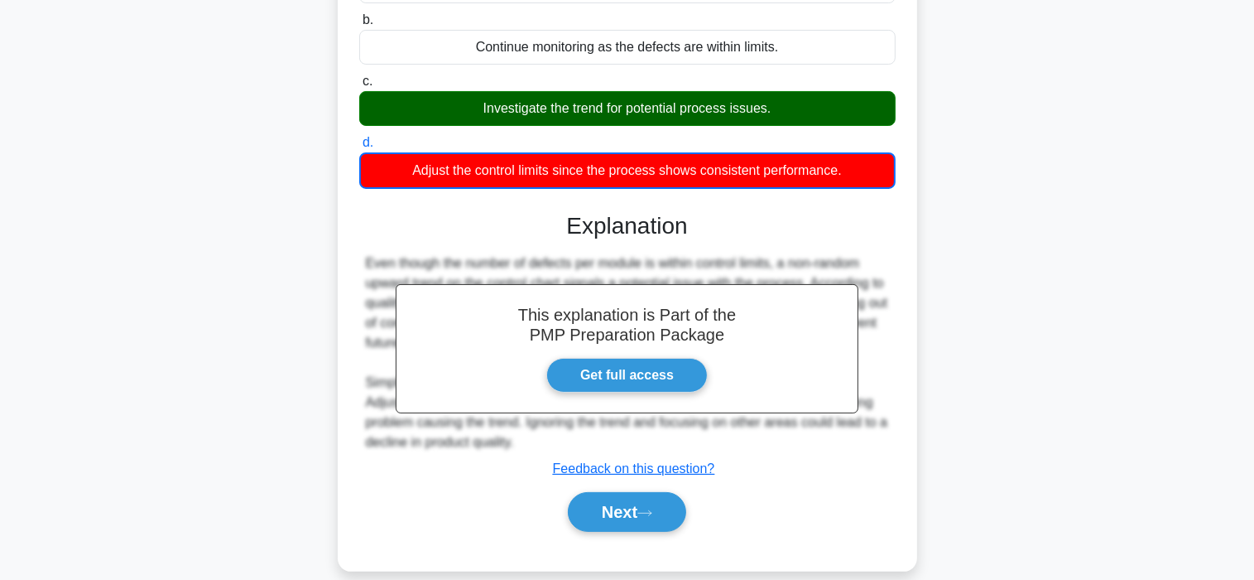
scroll to position [232, 0]
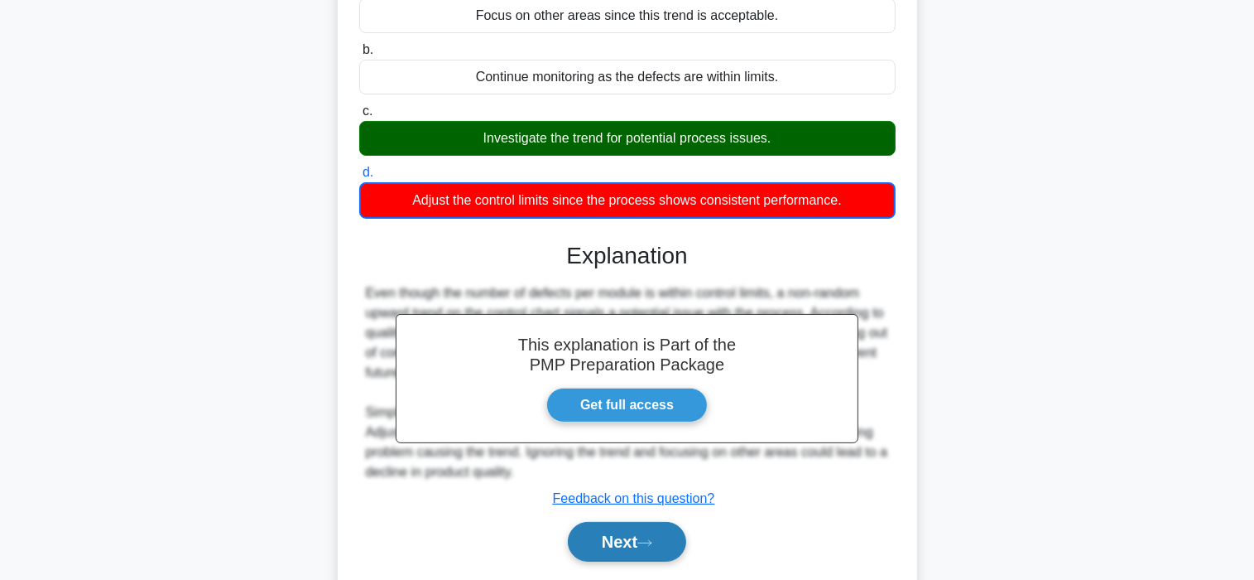
click at [603, 546] on button "Next" at bounding box center [627, 542] width 118 height 40
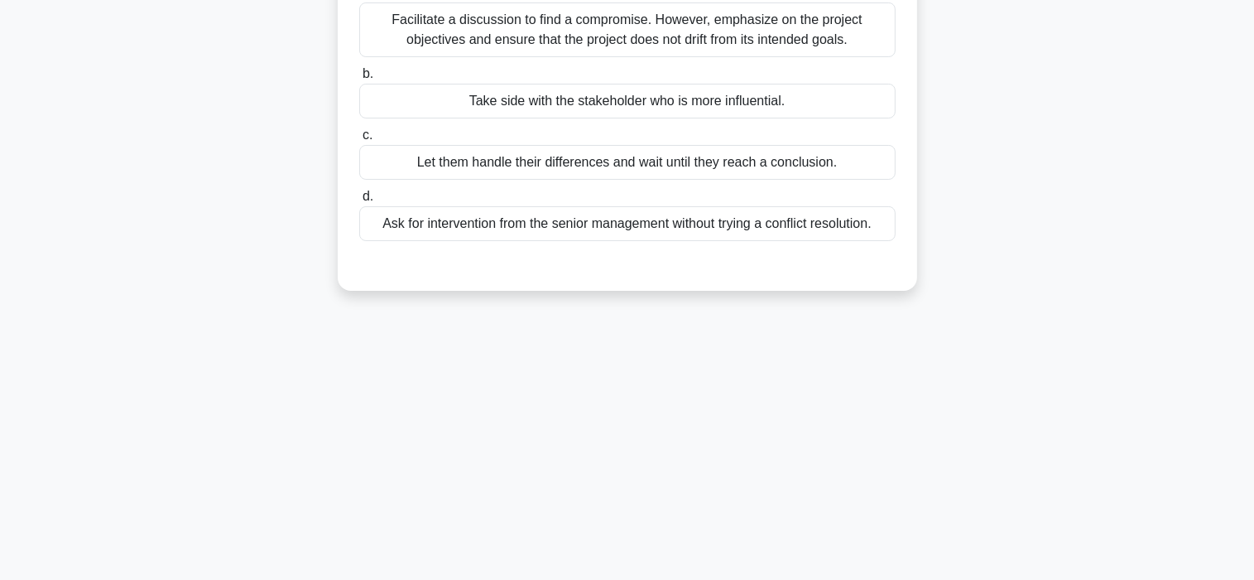
scroll to position [0, 0]
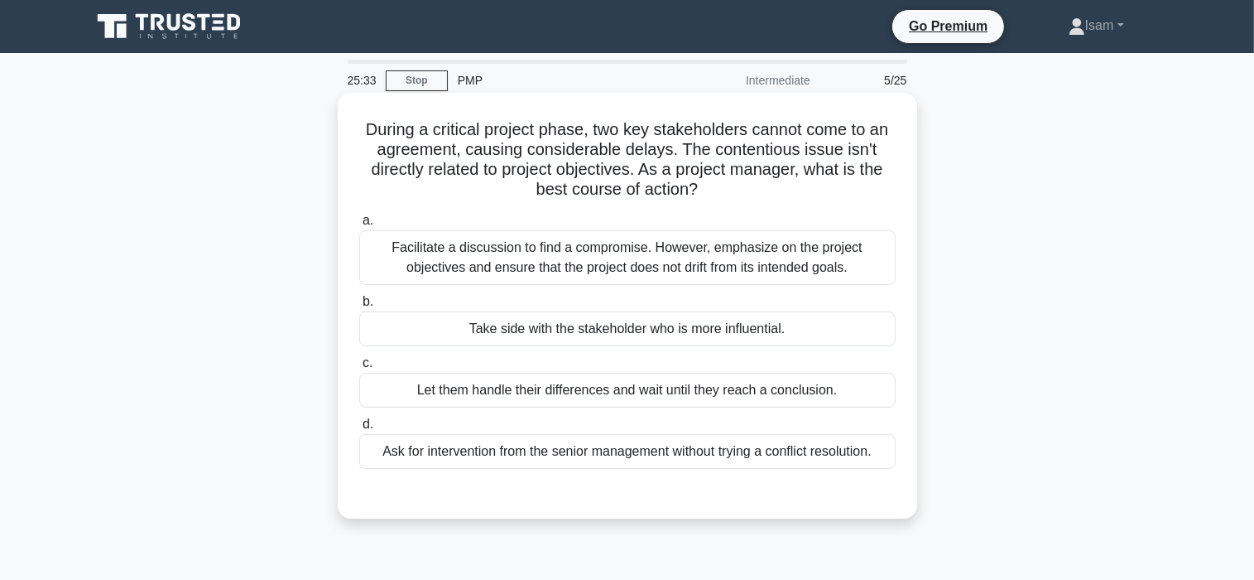
click at [515, 263] on div "Facilitate a discussion to find a compromise. However, emphasize on the project…" at bounding box center [627, 257] width 537 height 55
click at [359, 226] on input "a. Facilitate a discussion to find a compromise. However, emphasize on the proj…" at bounding box center [359, 220] width 0 height 11
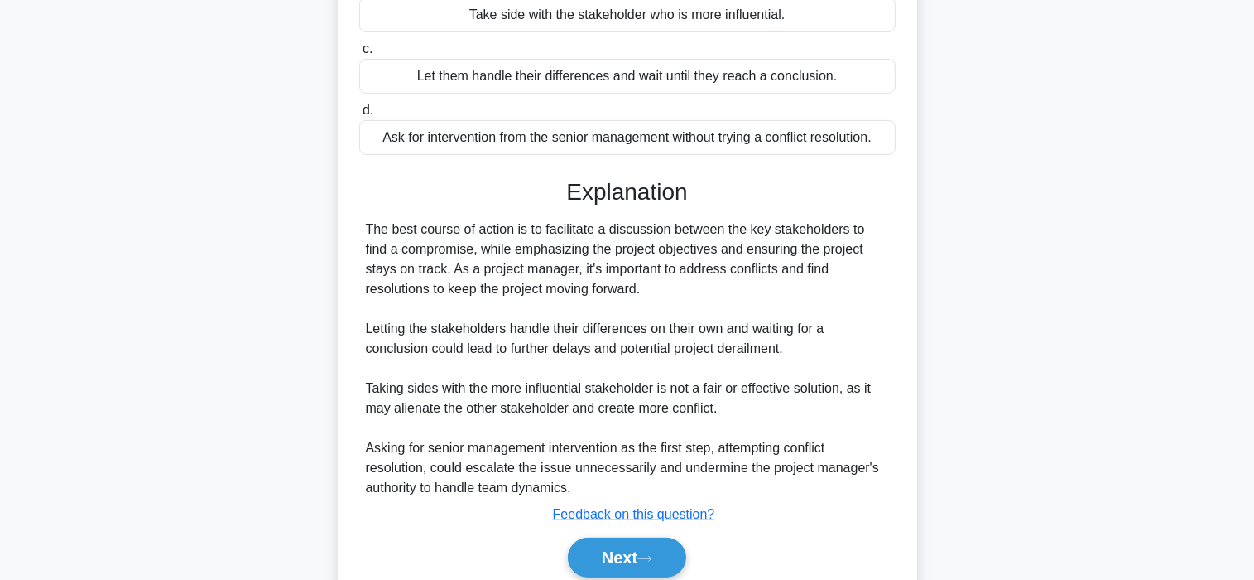
scroll to position [381, 0]
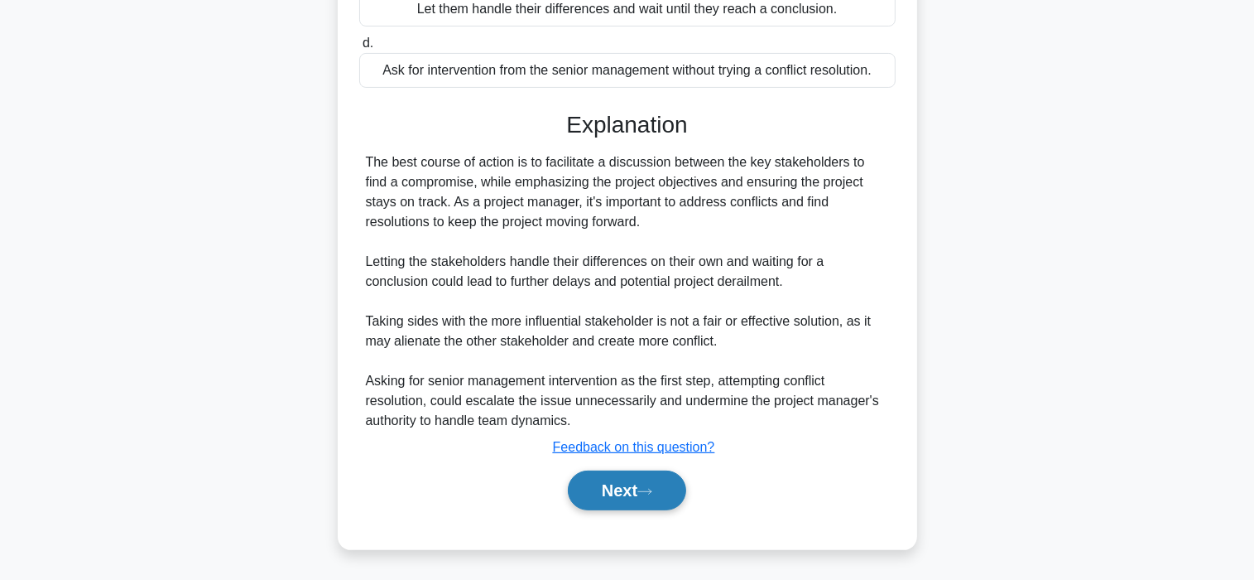
click at [596, 479] on button "Next" at bounding box center [627, 490] width 118 height 40
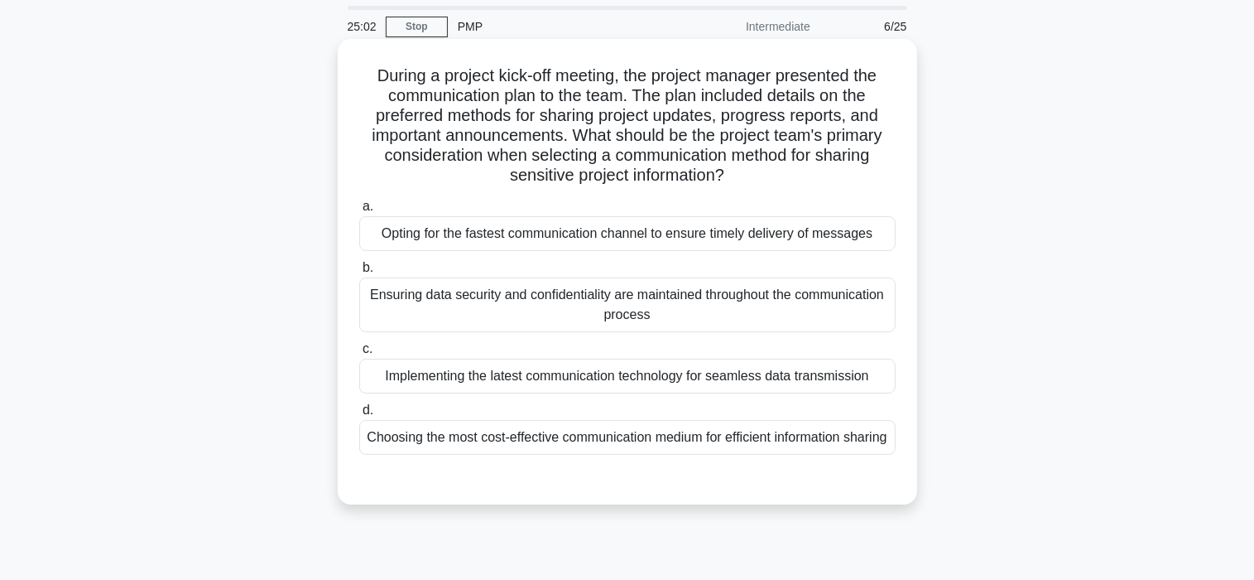
scroll to position [83, 0]
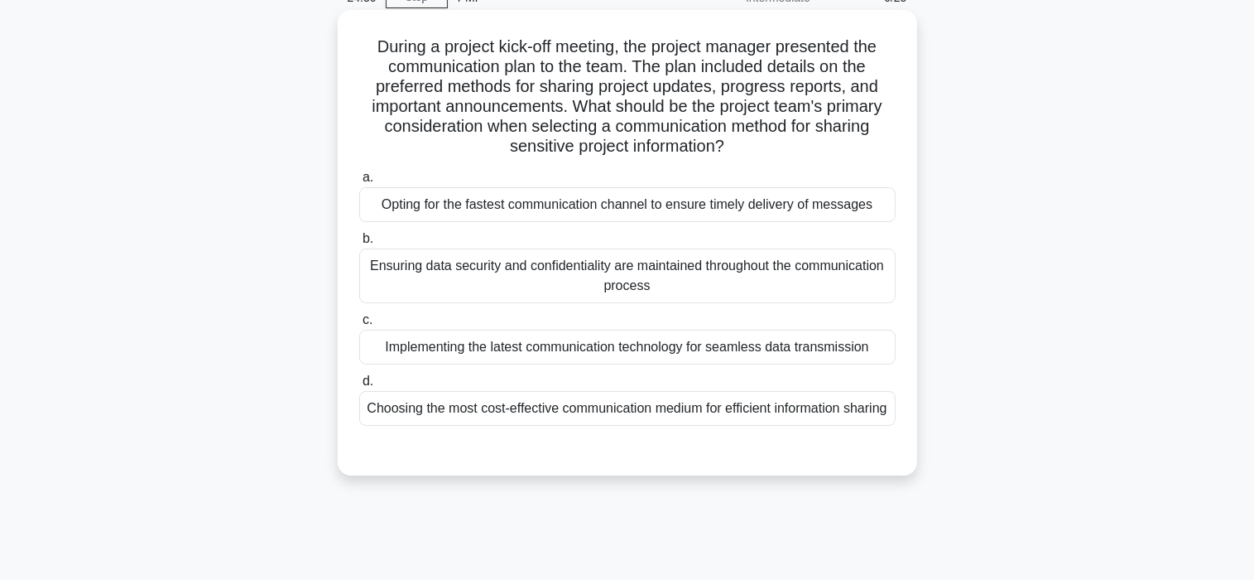
click at [492, 277] on div "Ensuring data security and confidentiality are maintained throughout the commun…" at bounding box center [627, 275] width 537 height 55
click at [359, 244] on input "b. Ensuring data security and confidentiality are maintained throughout the com…" at bounding box center [359, 238] width 0 height 11
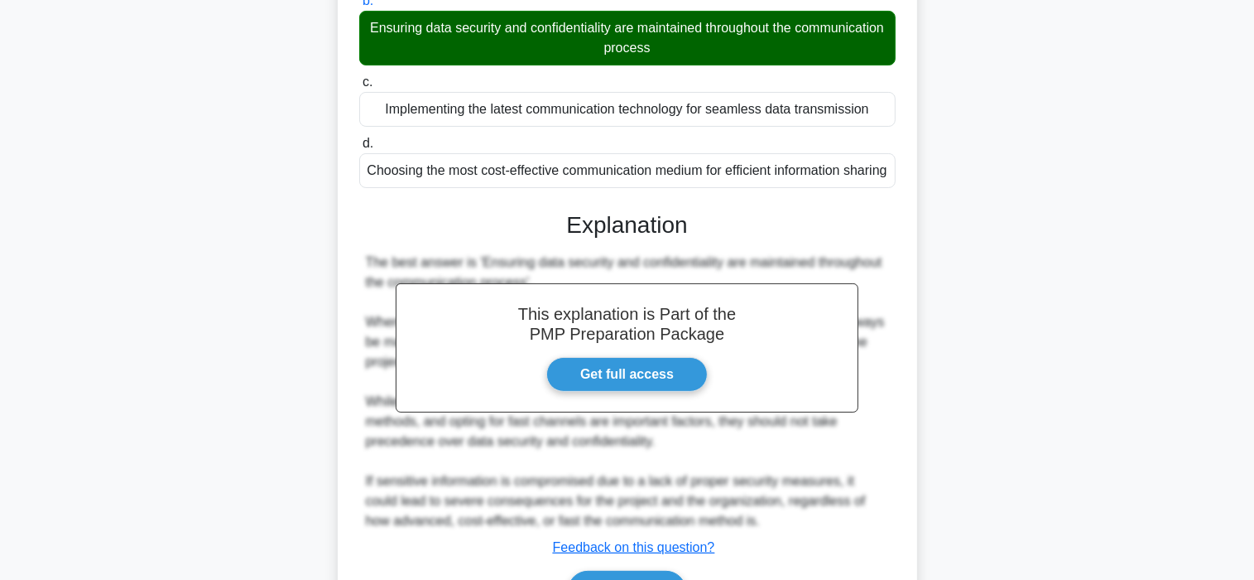
scroll to position [440, 0]
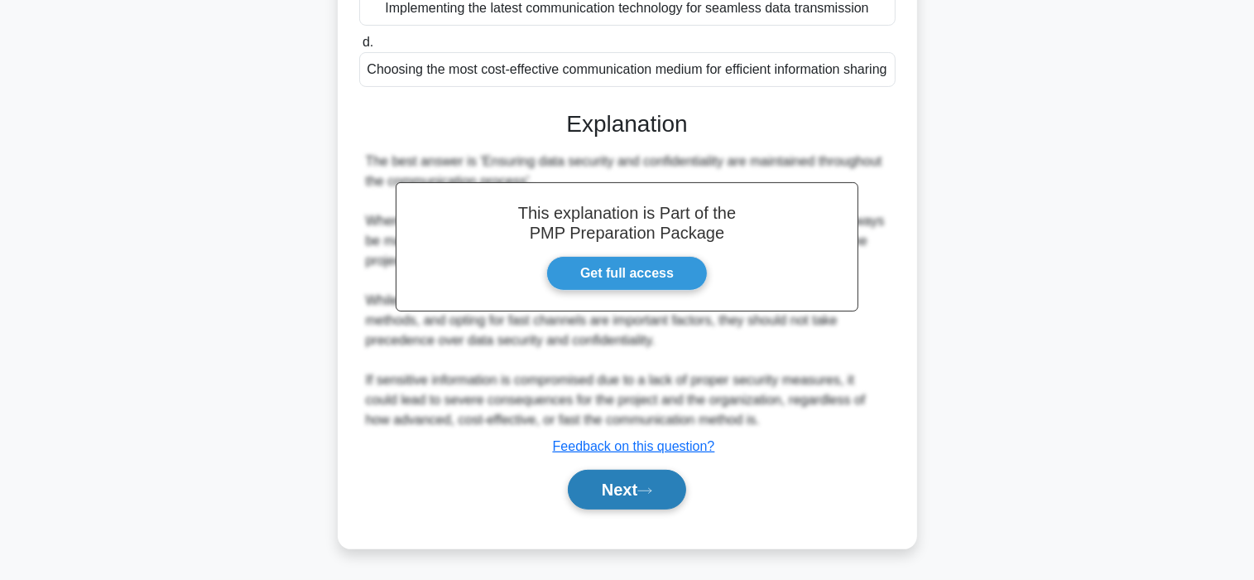
click at [591, 499] on button "Next" at bounding box center [627, 489] width 118 height 40
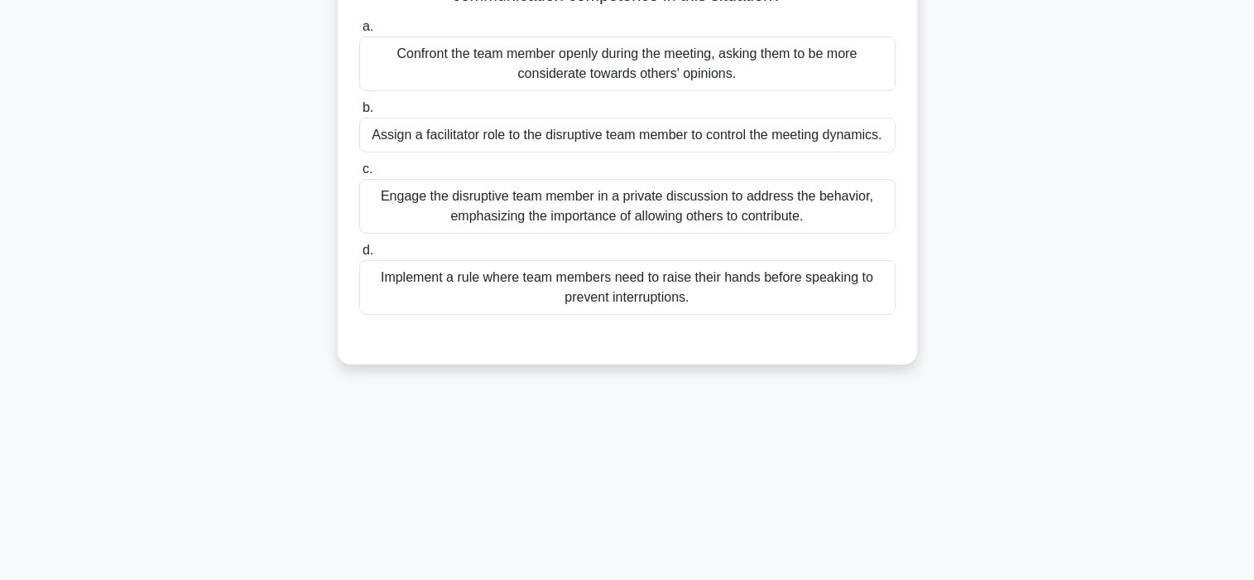
scroll to position [166, 0]
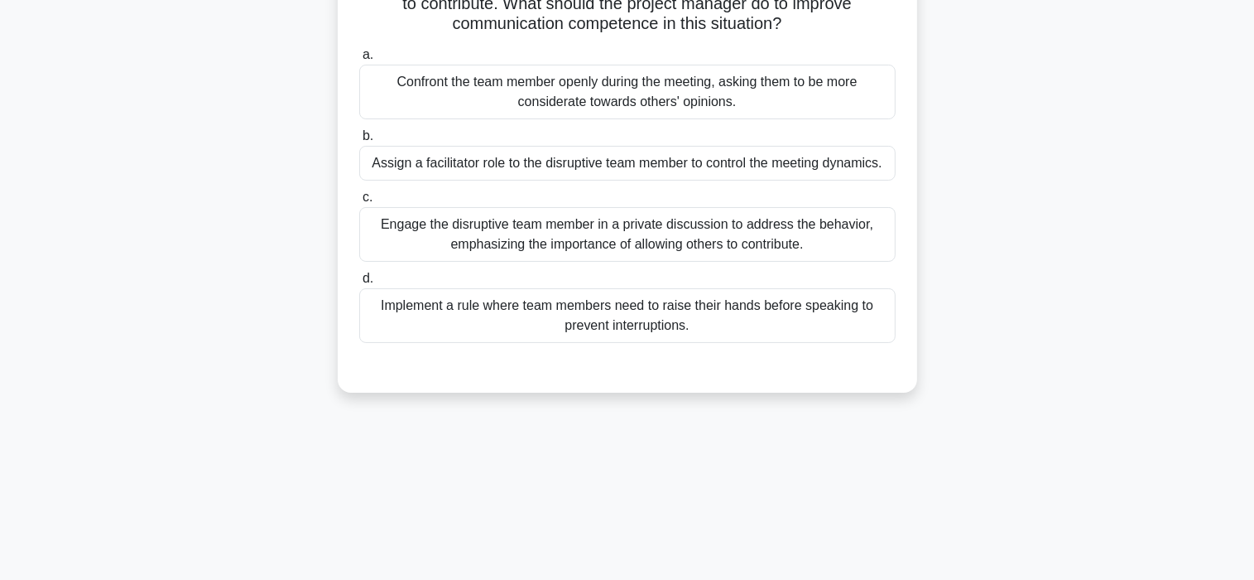
click at [507, 229] on div "Engage the disruptive team member in a private discussion to address the behavi…" at bounding box center [627, 234] width 537 height 55
click at [359, 203] on input "c. Engage the disruptive team member in a private discussion to address the beh…" at bounding box center [359, 197] width 0 height 11
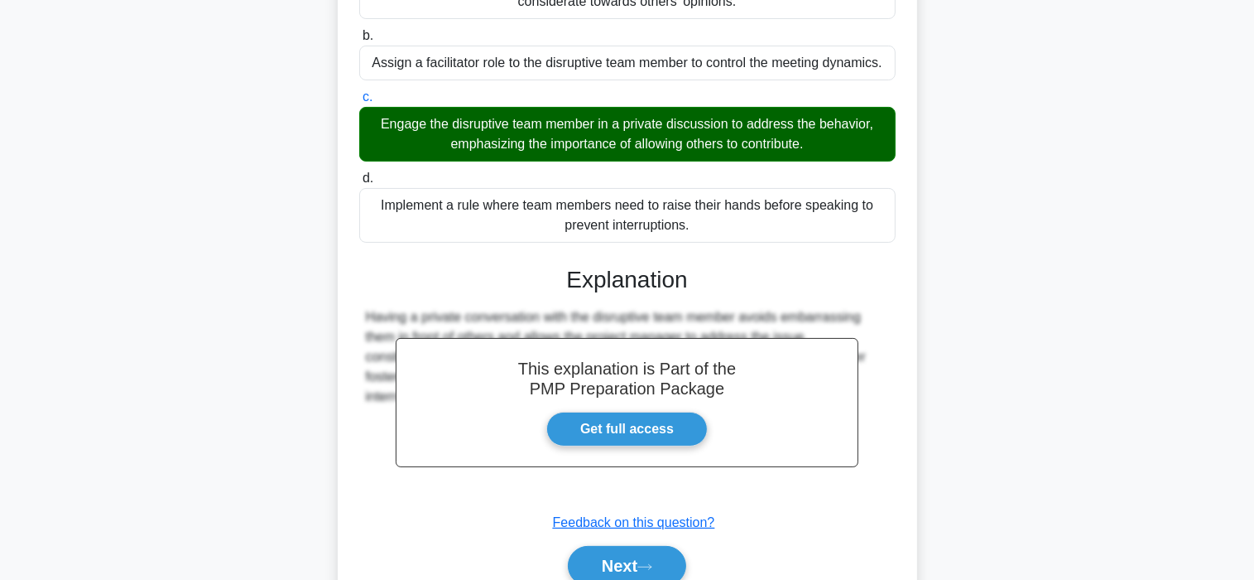
scroll to position [341, 0]
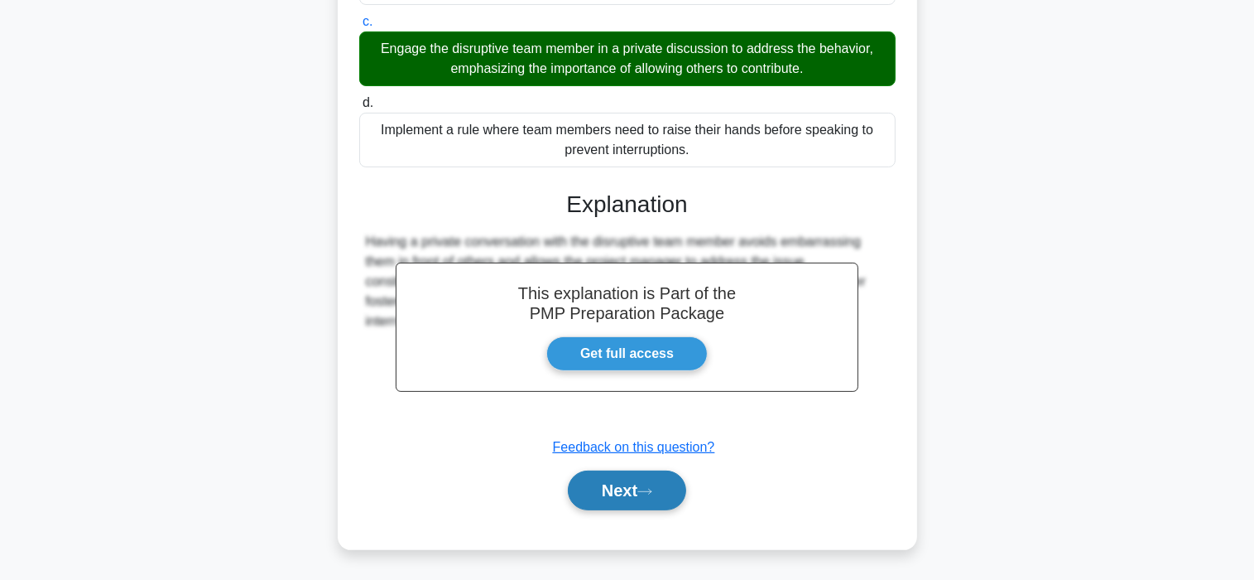
click at [605, 486] on button "Next" at bounding box center [627, 490] width 118 height 40
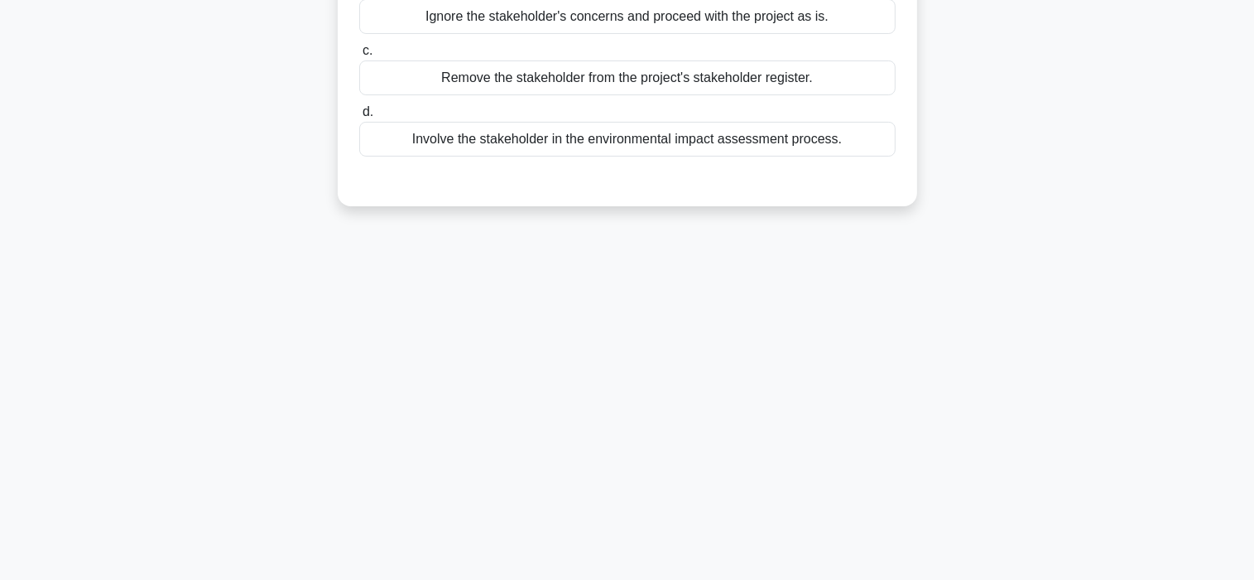
scroll to position [66, 0]
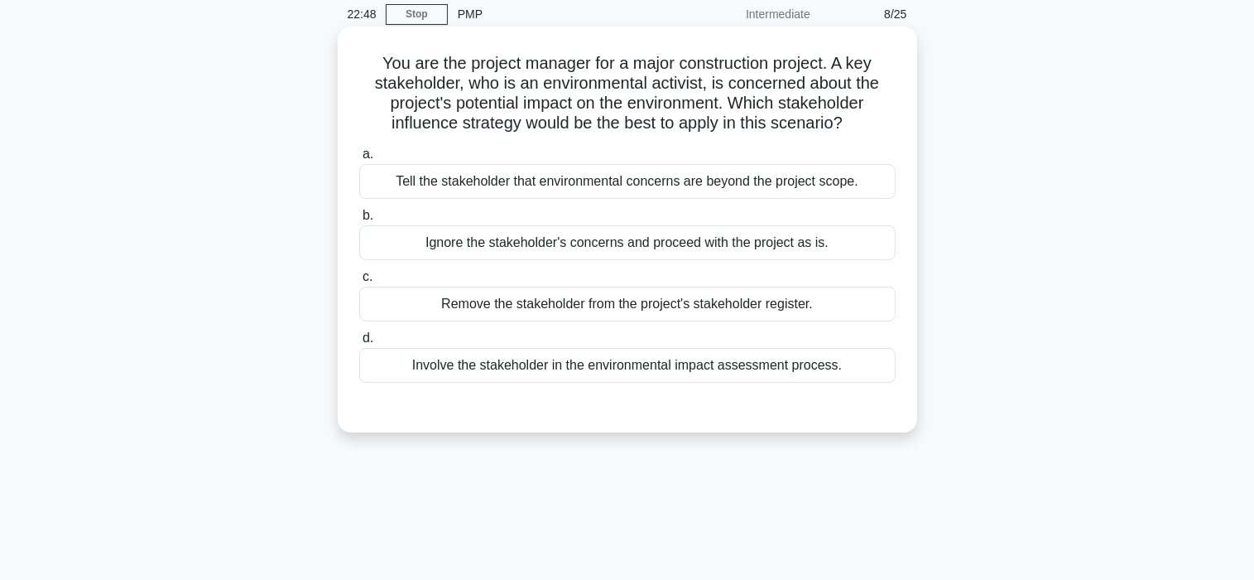
click at [720, 370] on div "Involve the stakeholder in the environmental impact assessment process." at bounding box center [627, 365] width 537 height 35
click at [359, 344] on input "d. Involve the stakeholder in the environmental impact assessment process." at bounding box center [359, 338] width 0 height 11
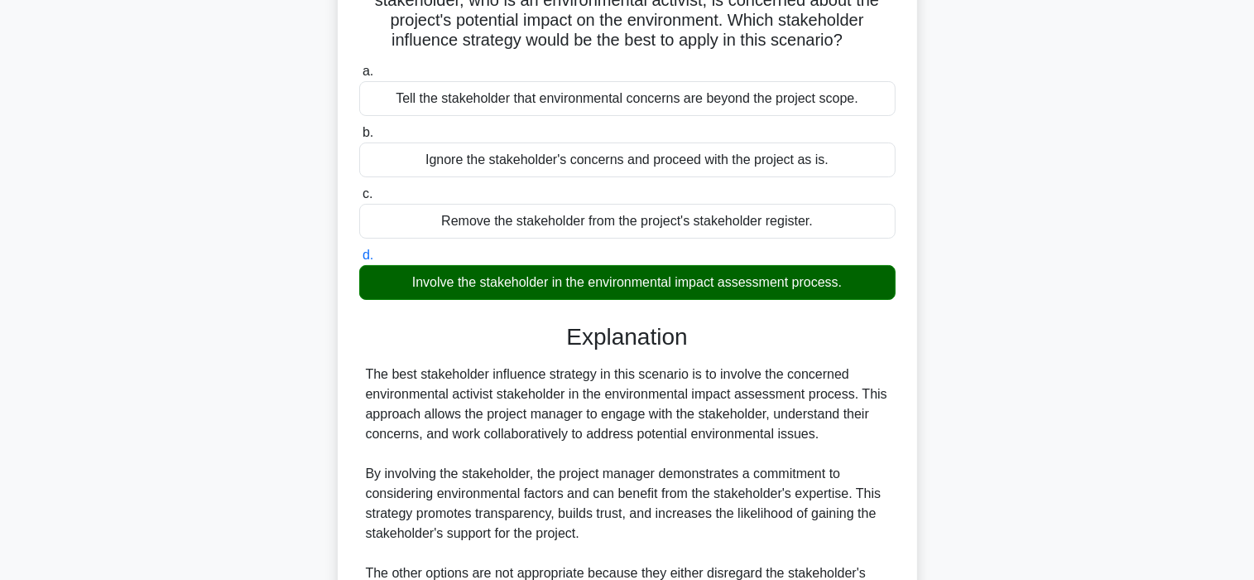
scroll to position [381, 0]
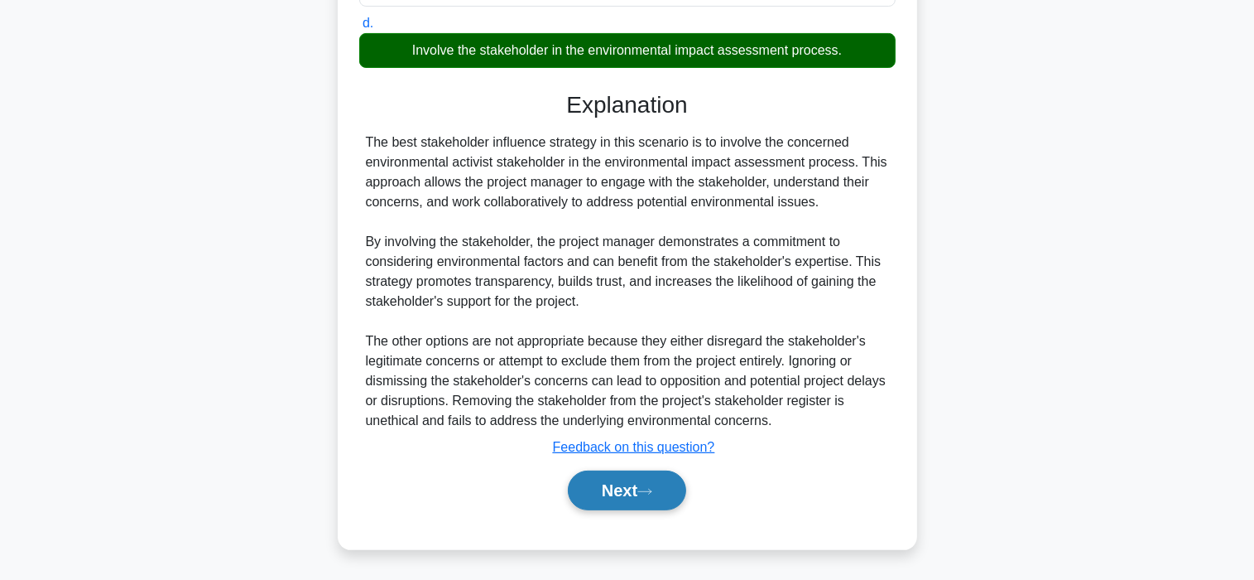
click at [609, 491] on button "Next" at bounding box center [627, 490] width 118 height 40
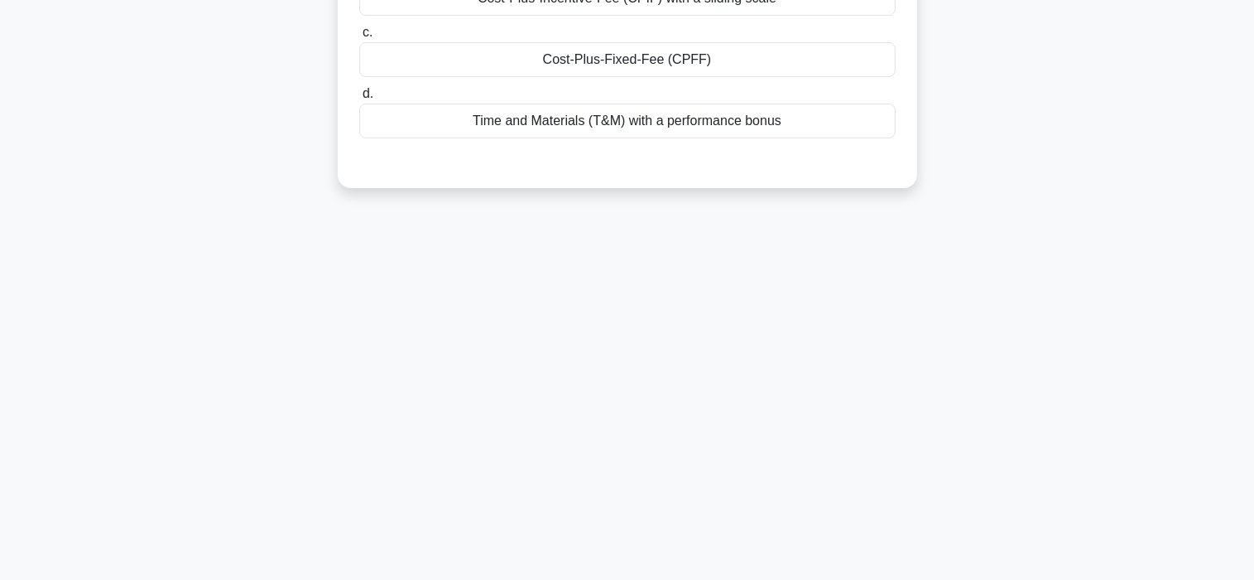
scroll to position [66, 0]
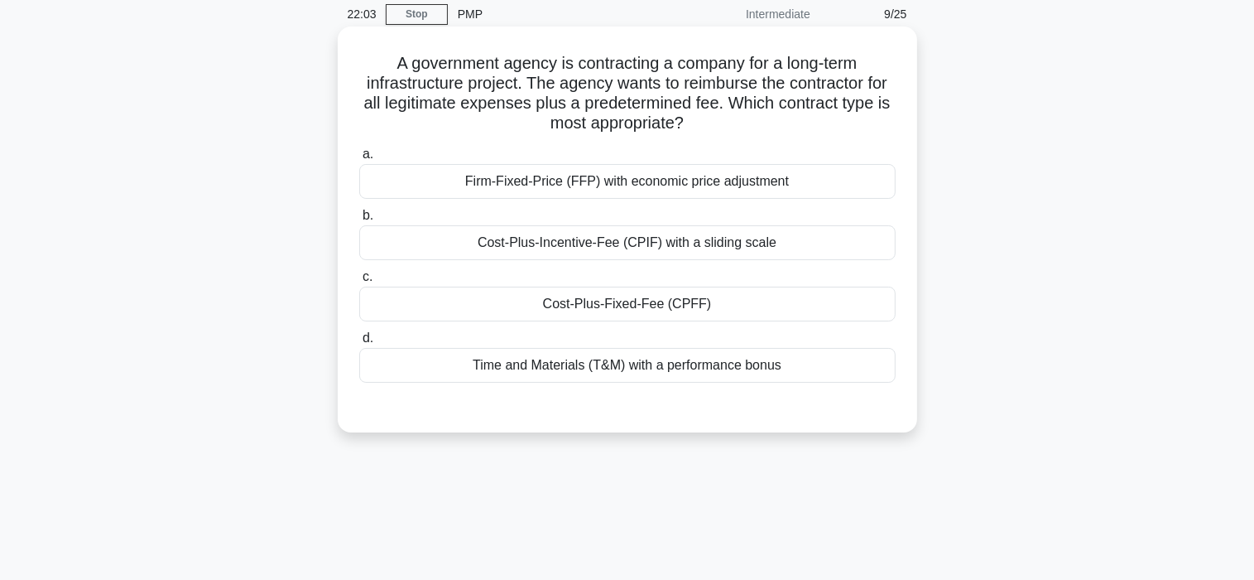
click at [541, 188] on div "Firm-Fixed-Price (FFP) with economic price adjustment" at bounding box center [627, 181] width 537 height 35
click at [359, 160] on input "a. Firm-Fixed-Price (FFP) with economic price adjustment" at bounding box center [359, 154] width 0 height 11
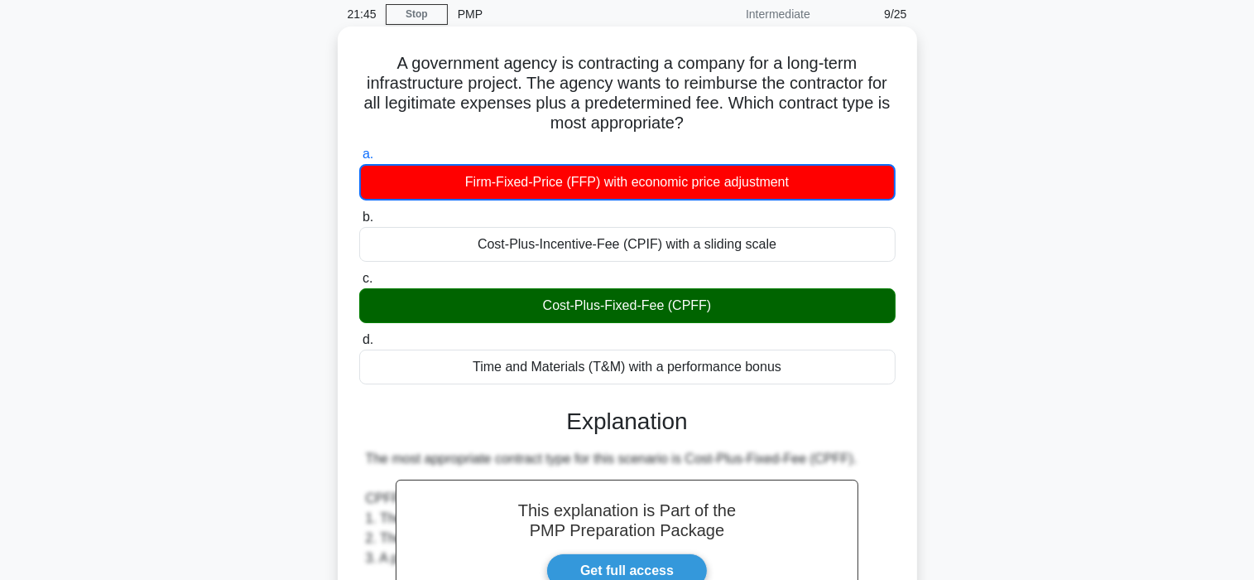
drag, startPoint x: 618, startPoint y: 309, endPoint x: 670, endPoint y: 309, distance: 51.3
click at [670, 309] on div "Cost-Plus-Fixed-Fee (CPFF)" at bounding box center [627, 305] width 537 height 35
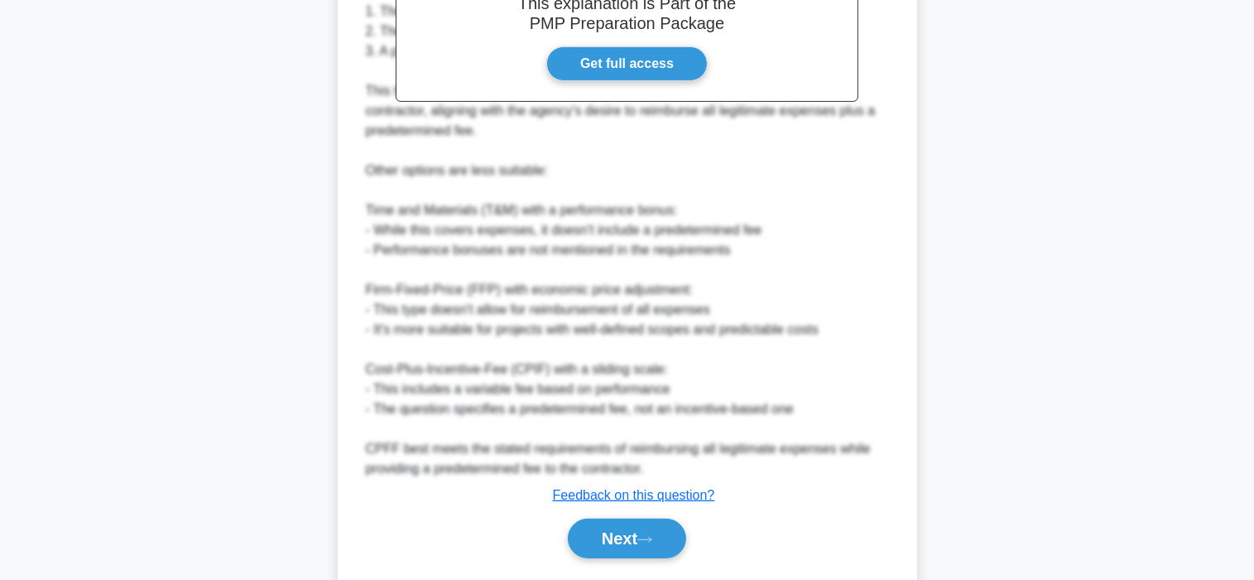
scroll to position [620, 0]
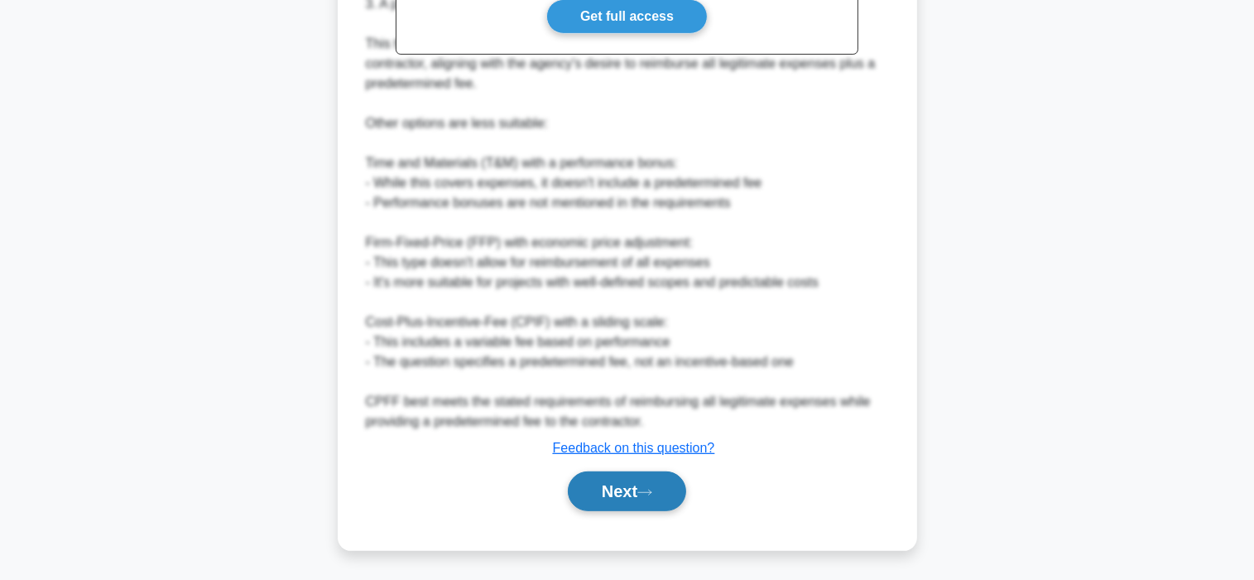
click at [616, 493] on button "Next" at bounding box center [627, 491] width 118 height 40
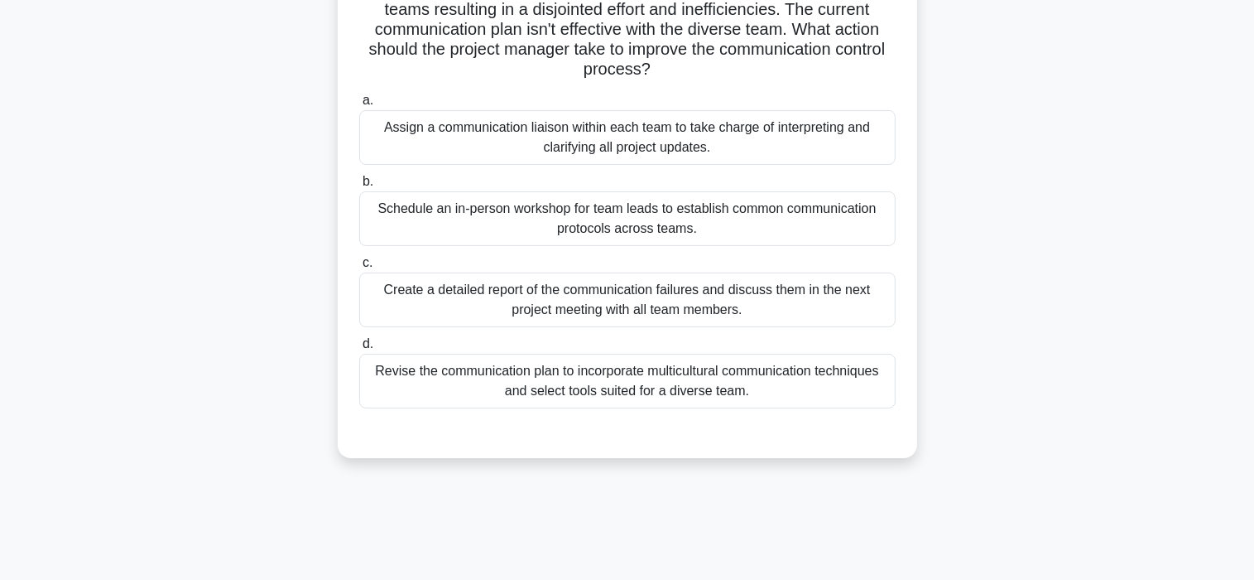
scroll to position [166, 0]
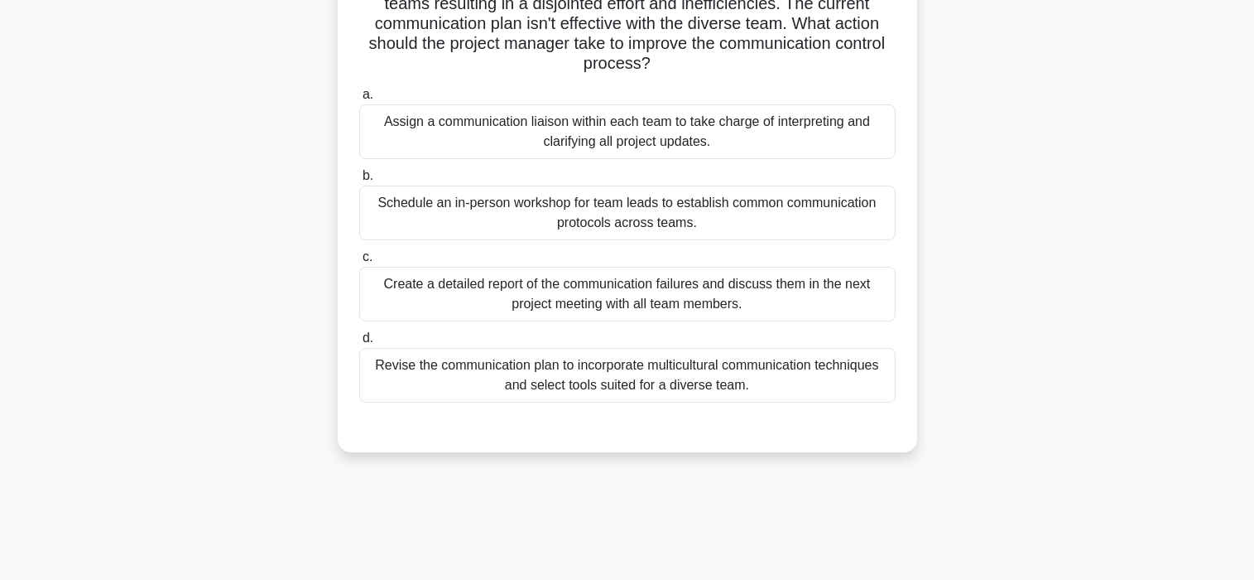
click at [573, 378] on div "Revise the communication plan to incorporate multicultural communication techni…" at bounding box center [627, 375] width 537 height 55
click at [359, 344] on input "d. Revise the communication plan to incorporate multicultural communication tec…" at bounding box center [359, 338] width 0 height 11
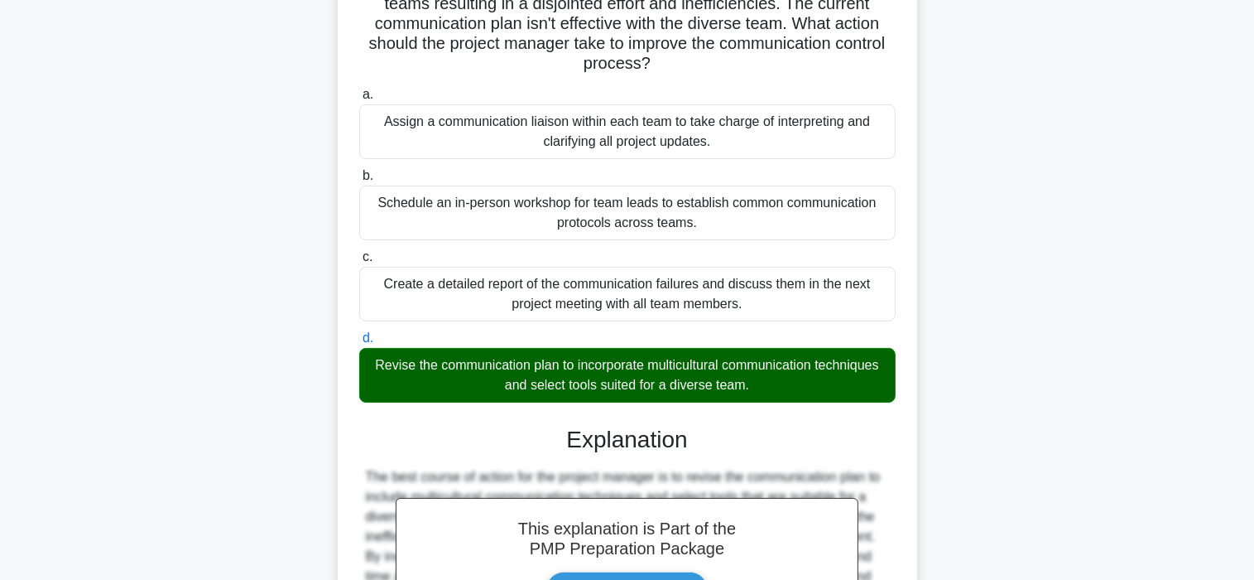
scroll to position [540, 0]
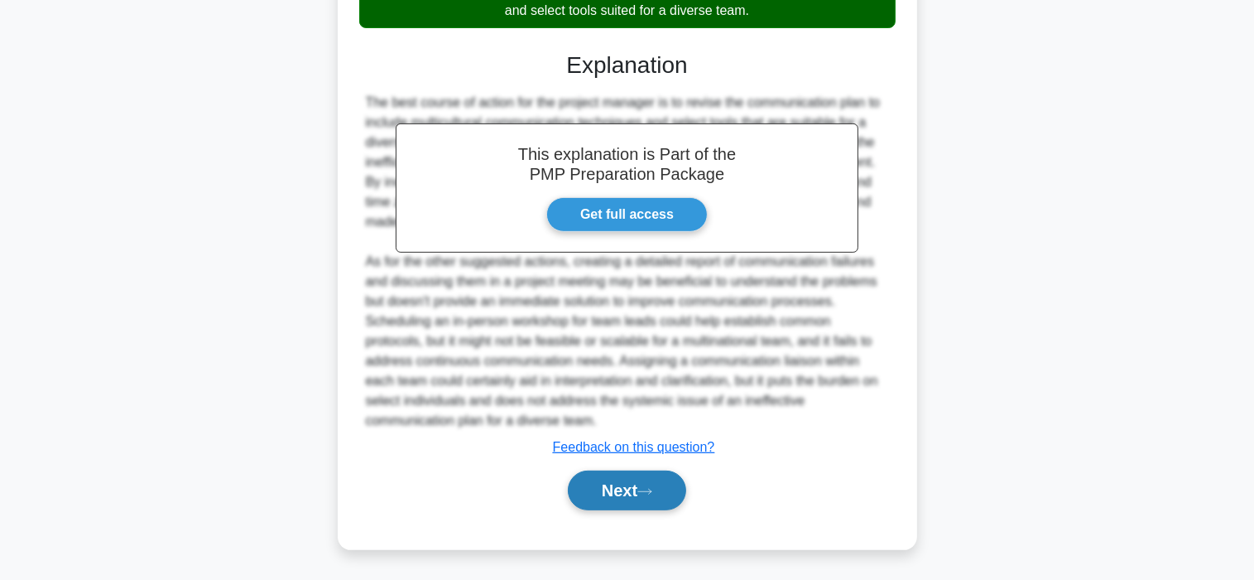
click at [621, 488] on button "Next" at bounding box center [627, 490] width 118 height 40
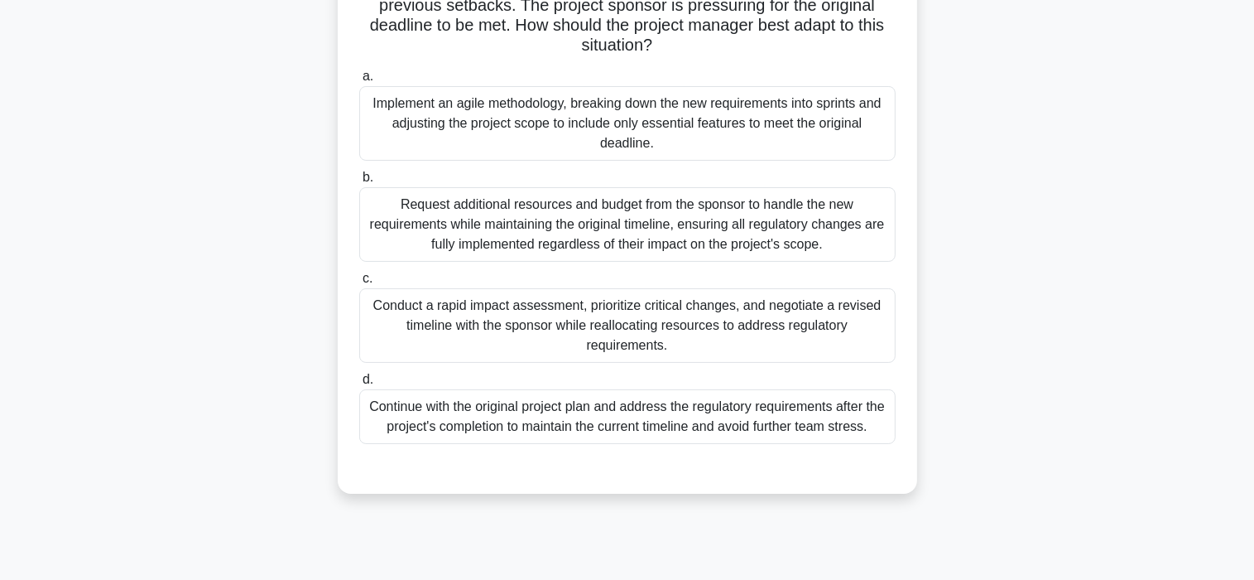
scroll to position [232, 0]
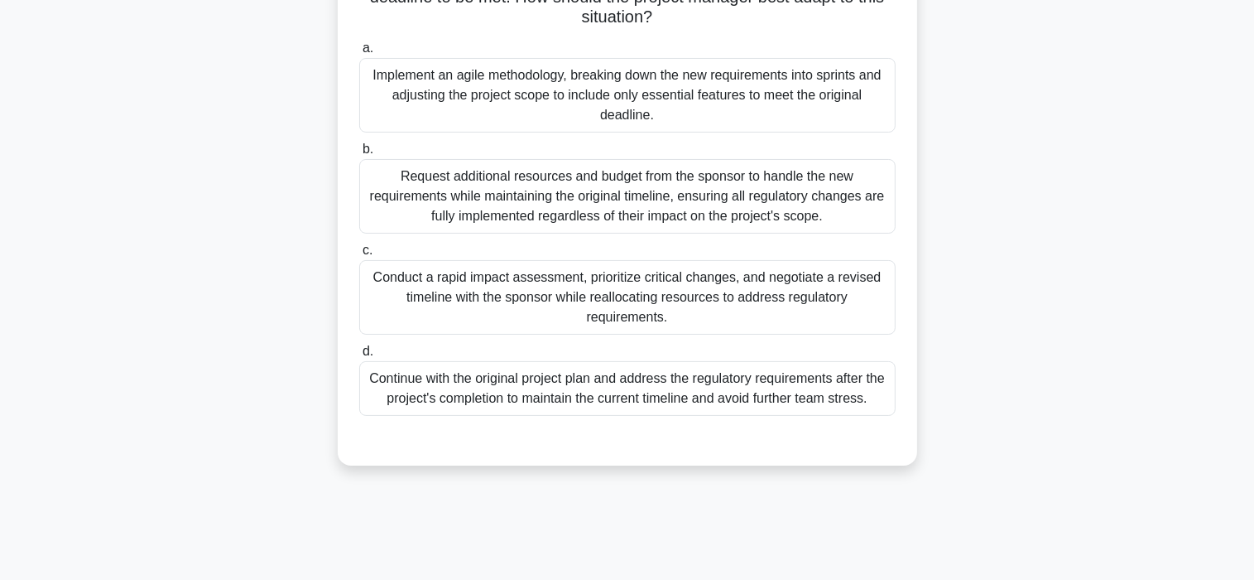
click at [623, 310] on div "Conduct a rapid impact assessment, prioritize critical changes, and negotiate a…" at bounding box center [627, 297] width 537 height 75
click at [359, 256] on input "c. Conduct a rapid impact assessment, prioritize critical changes, and negotiat…" at bounding box center [359, 250] width 0 height 11
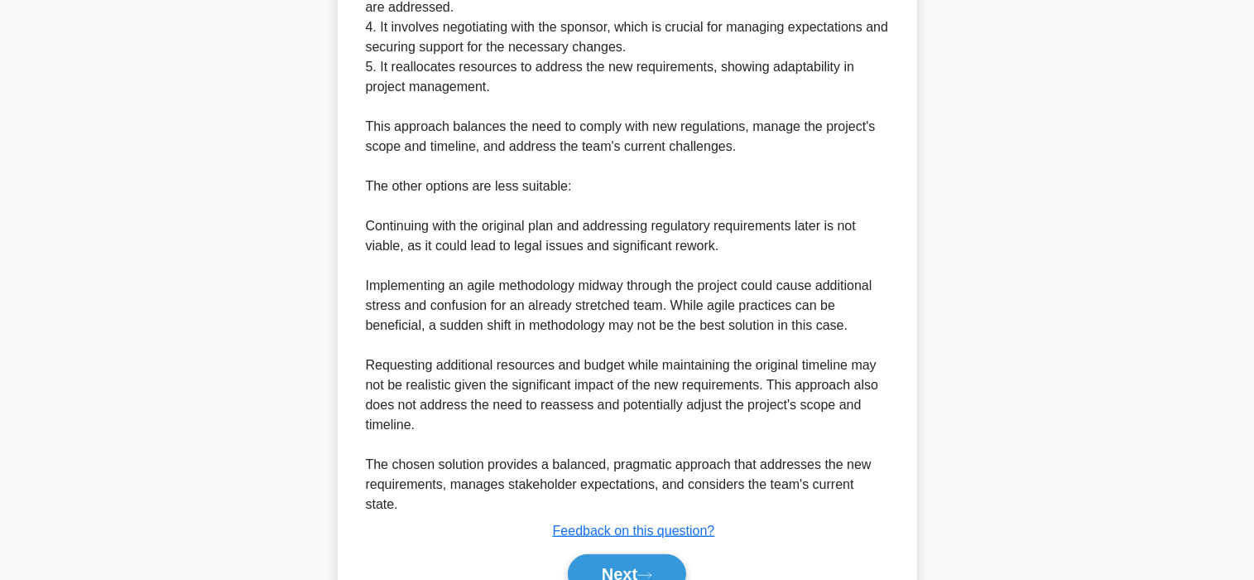
scroll to position [957, 0]
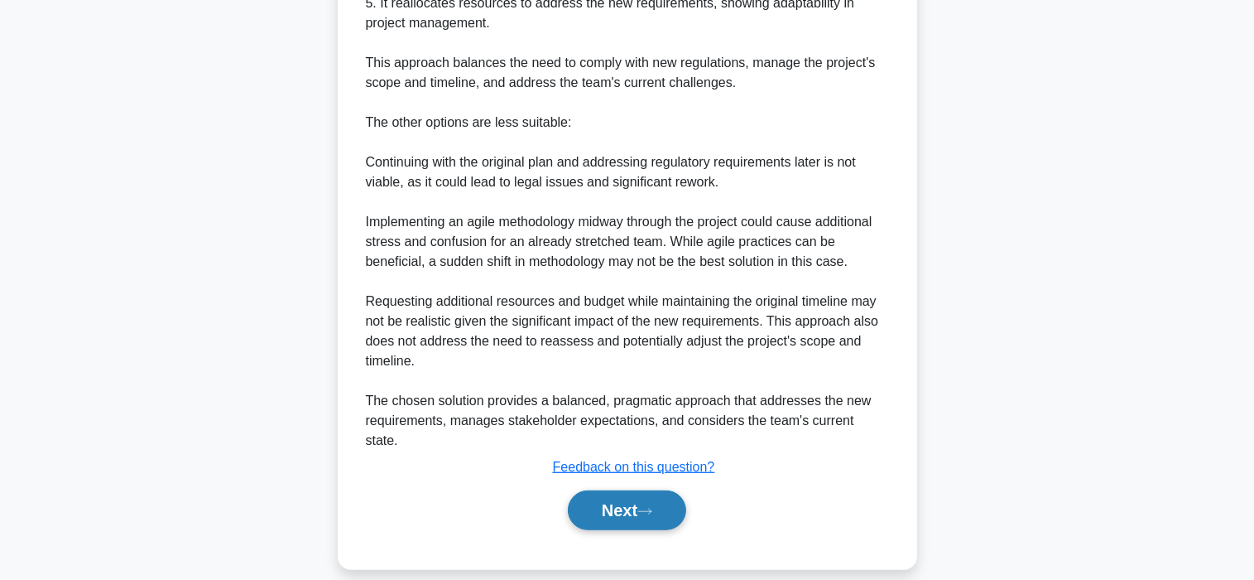
click at [607, 498] on button "Next" at bounding box center [627, 510] width 118 height 40
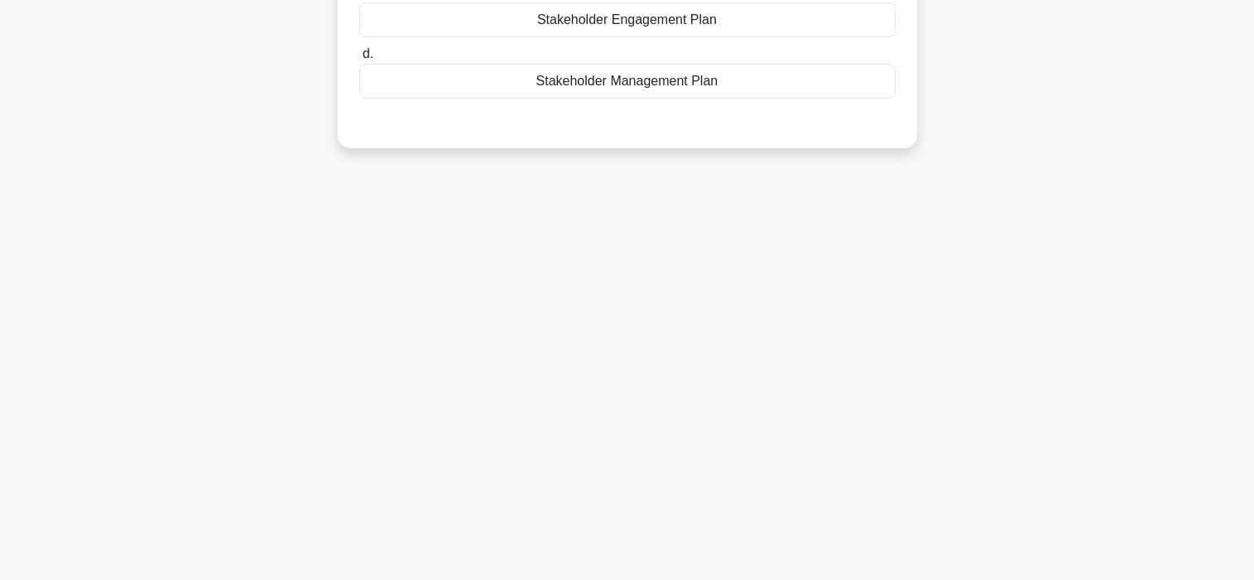
scroll to position [66, 0]
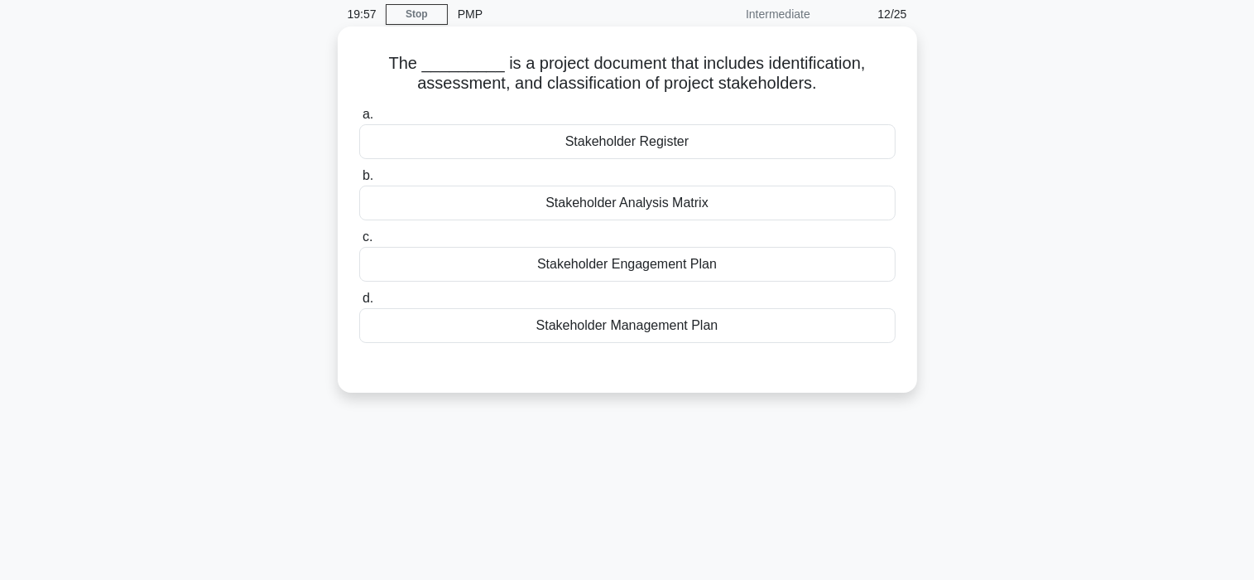
click at [599, 145] on div "Stakeholder Register" at bounding box center [627, 141] width 537 height 35
click at [359, 120] on input "a. Stakeholder Register" at bounding box center [359, 114] width 0 height 11
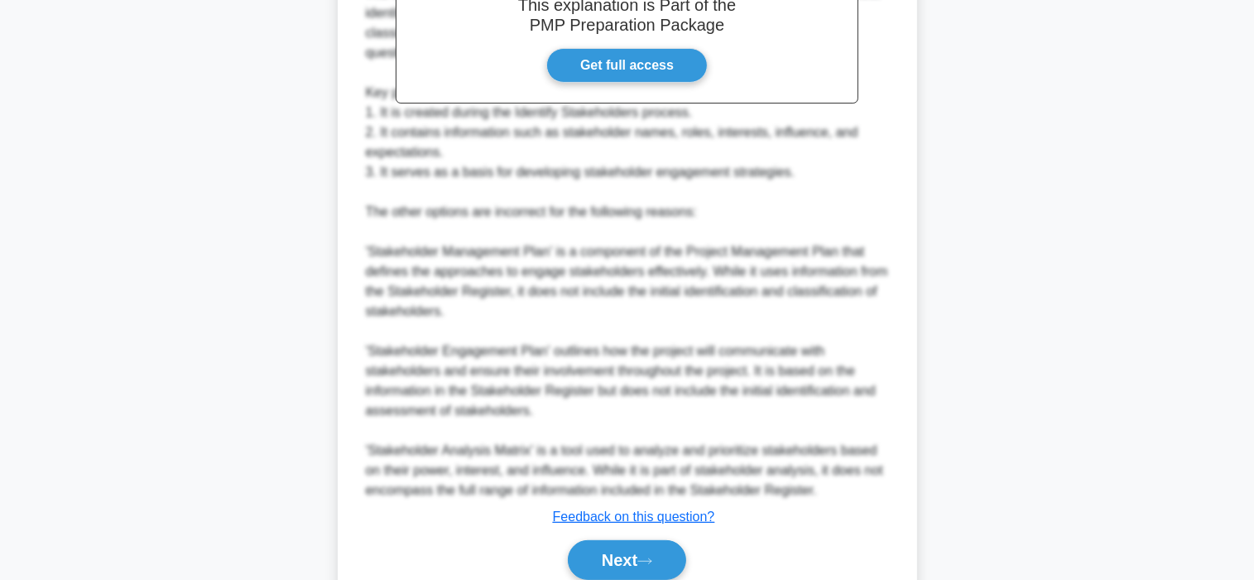
scroll to position [599, 0]
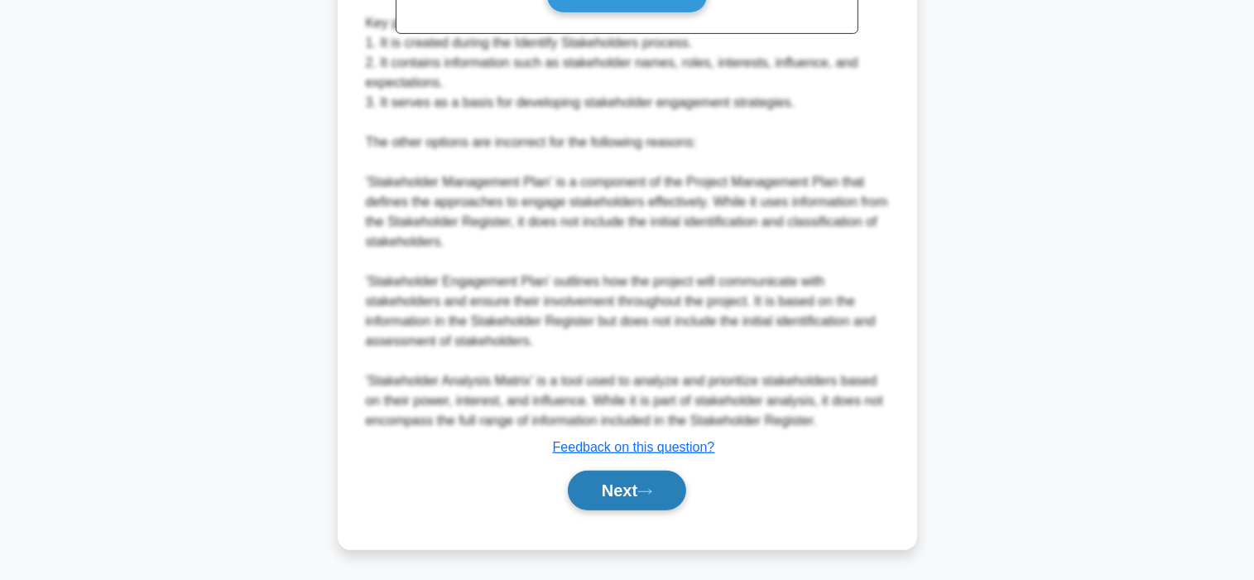
click at [604, 481] on button "Next" at bounding box center [627, 490] width 118 height 40
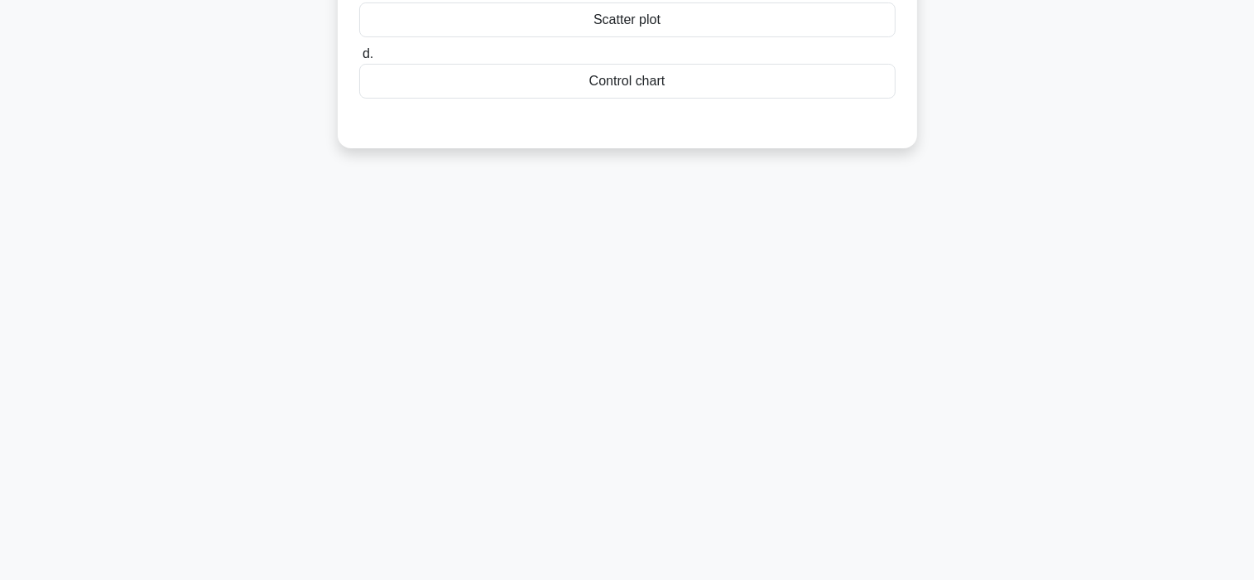
scroll to position [0, 0]
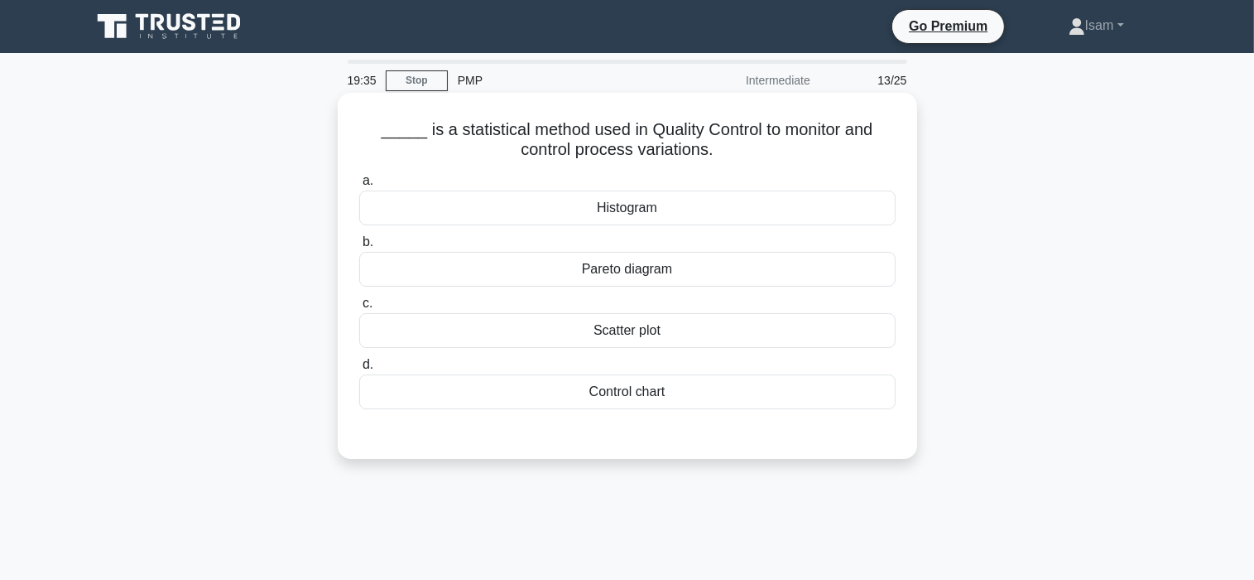
click at [635, 396] on div "Control chart" at bounding box center [627, 391] width 537 height 35
click at [359, 370] on input "d. Control chart" at bounding box center [359, 364] width 0 height 11
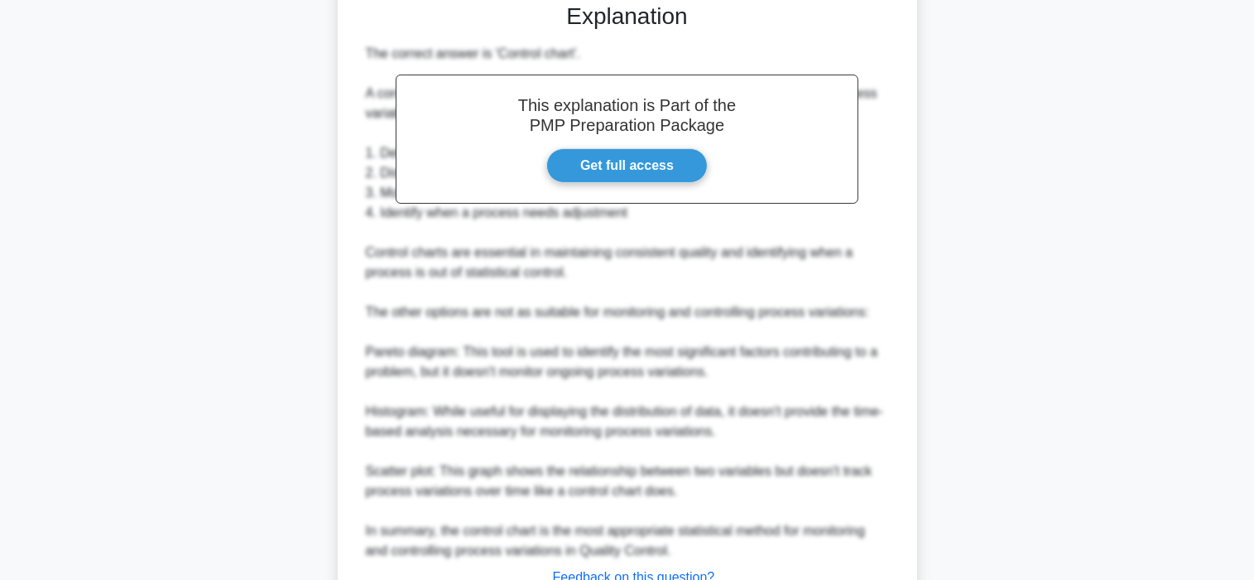
scroll to position [560, 0]
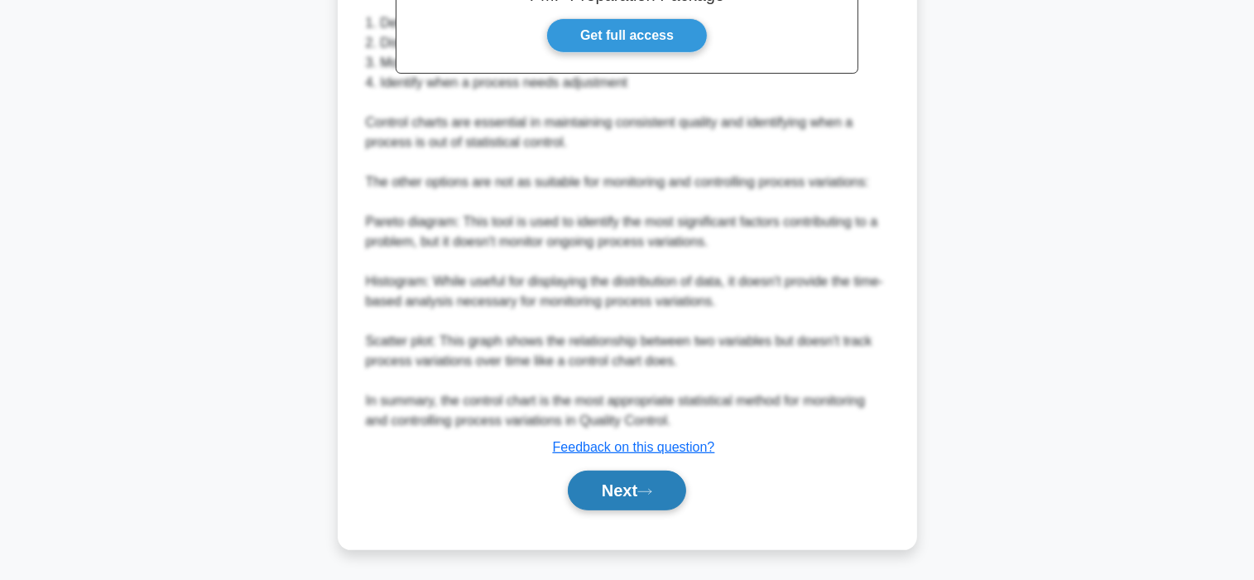
click at [614, 492] on button "Next" at bounding box center [627, 490] width 118 height 40
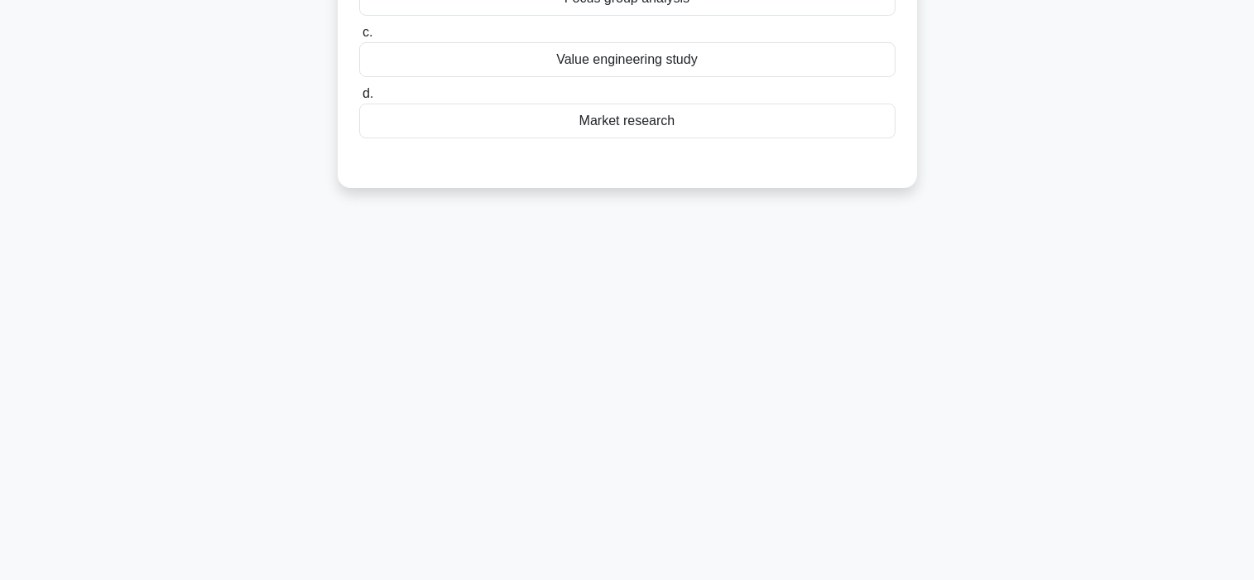
scroll to position [0, 0]
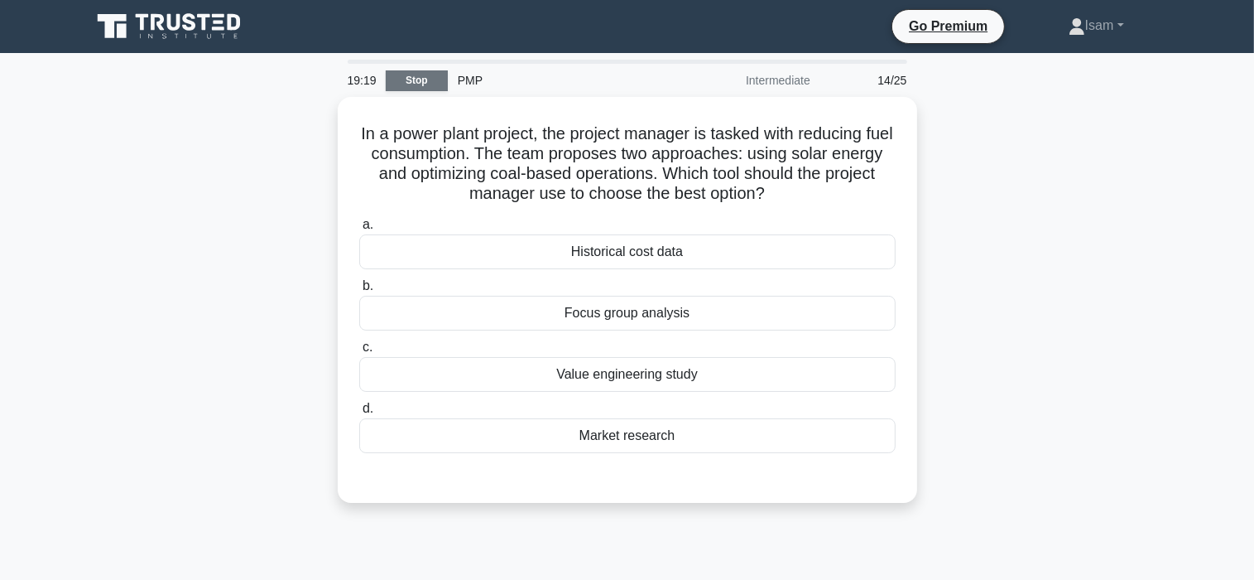
click at [415, 84] on link "Stop" at bounding box center [417, 80] width 62 height 21
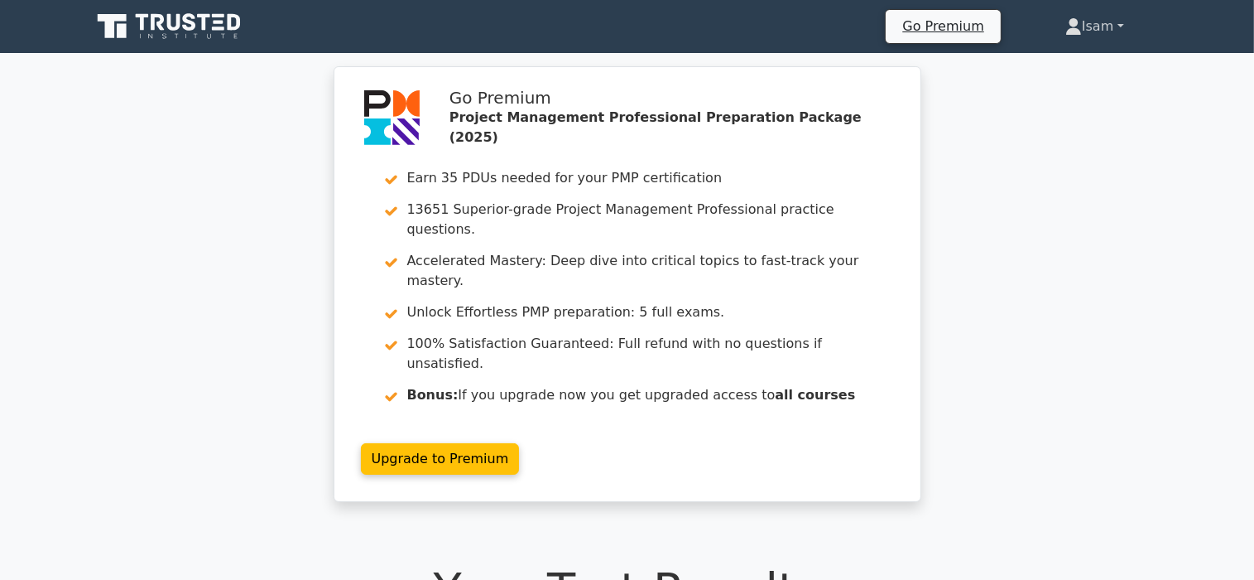
click at [1090, 25] on link "Isam" at bounding box center [1095, 26] width 138 height 33
click at [1037, 64] on link "Profile" at bounding box center [1092, 65] width 131 height 26
